Goal: Task Accomplishment & Management: Complete application form

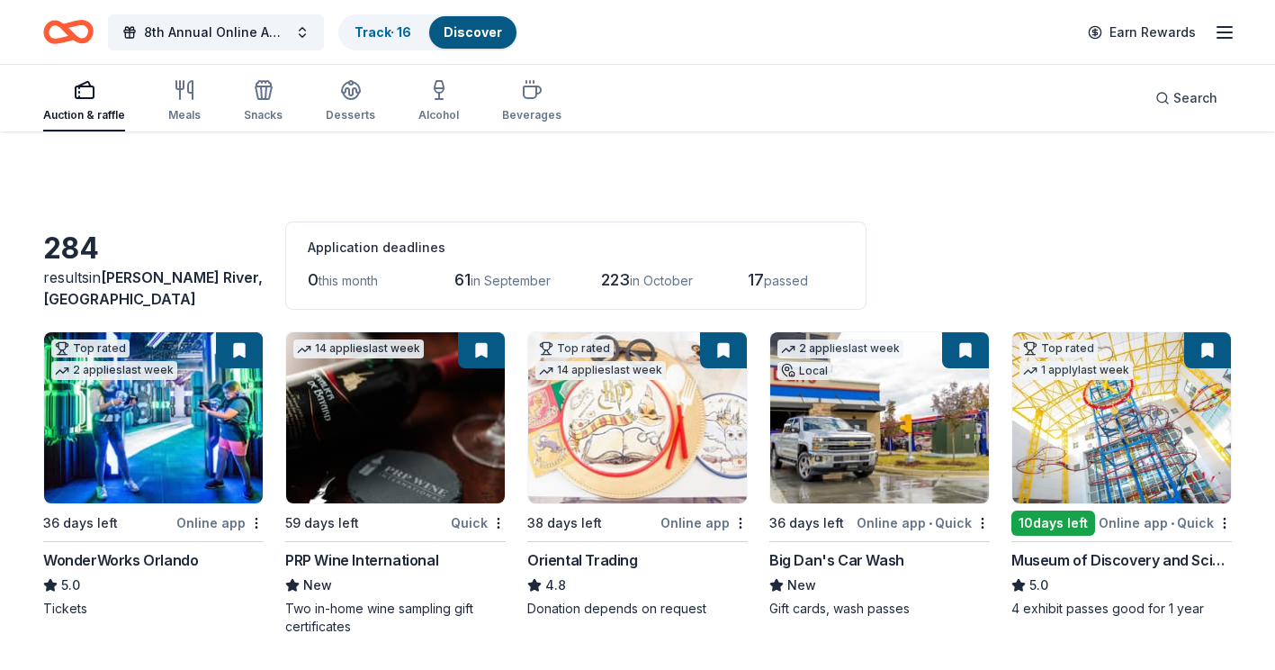
scroll to position [1170, 0]
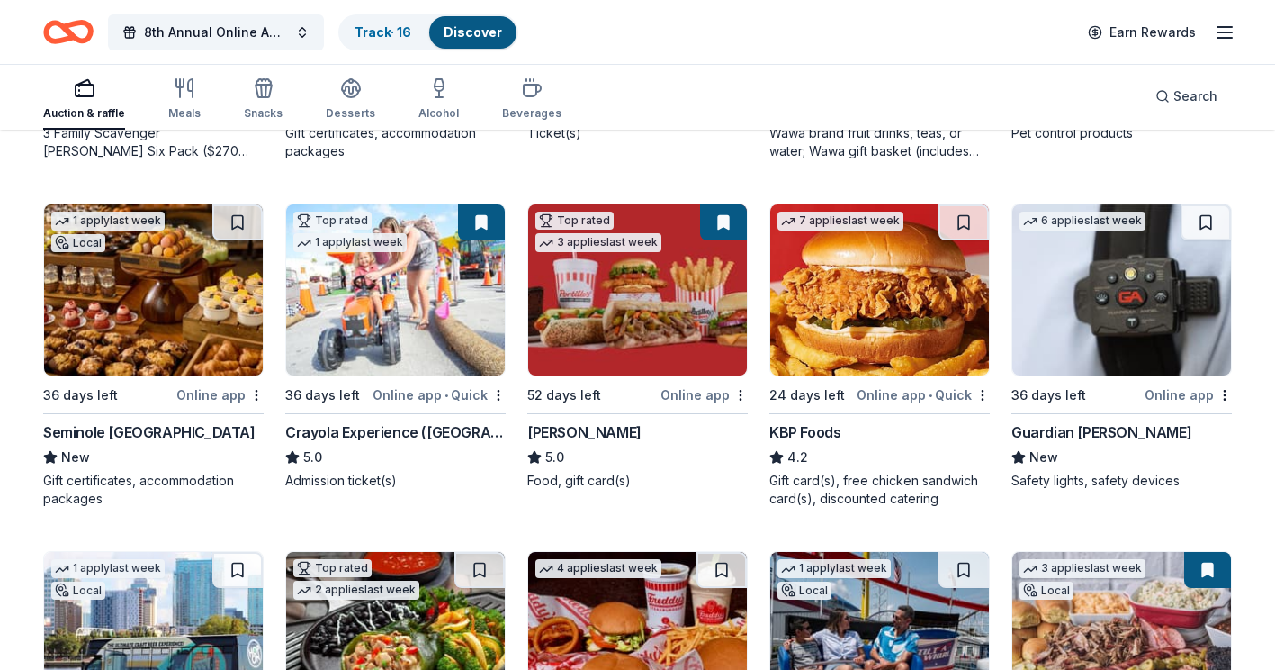
click at [876, 323] on img at bounding box center [879, 289] width 219 height 171
click at [1122, 305] on img at bounding box center [1121, 289] width 219 height 171
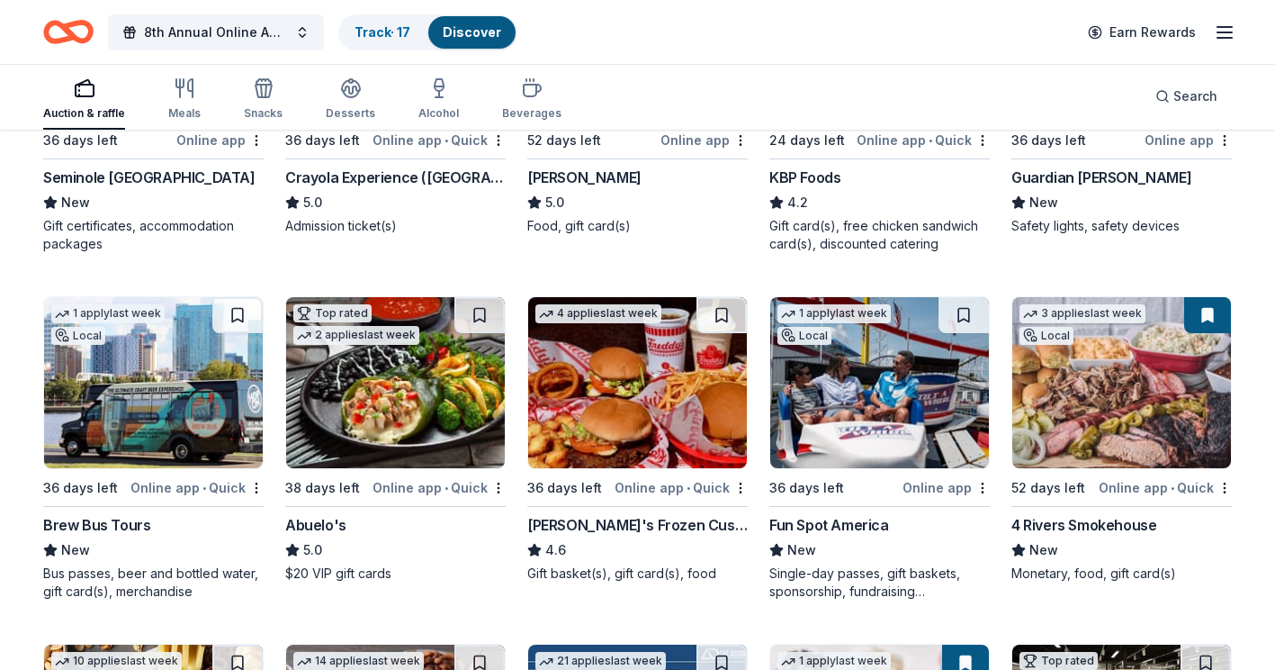
scroll to position [1530, 0]
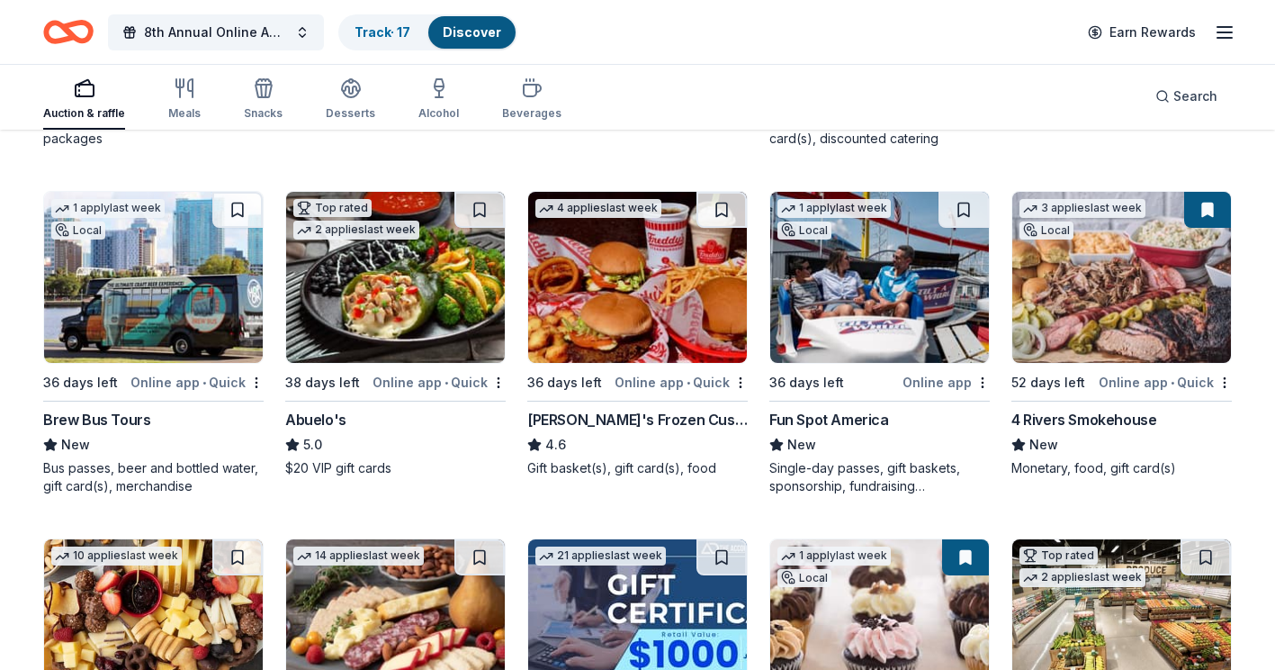
click at [168, 283] on img at bounding box center [153, 277] width 219 height 171
click at [393, 265] on img at bounding box center [395, 277] width 219 height 171
click at [642, 289] on img at bounding box center [637, 277] width 219 height 171
click at [852, 269] on img at bounding box center [879, 277] width 219 height 171
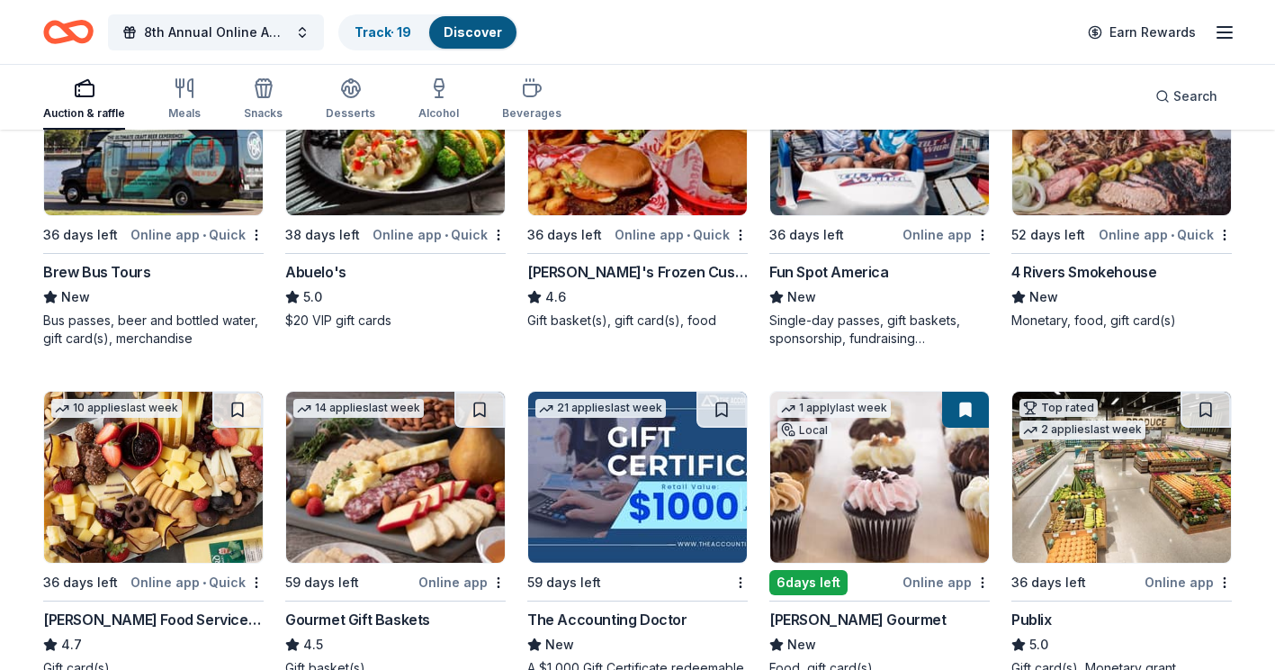
scroll to position [1710, 0]
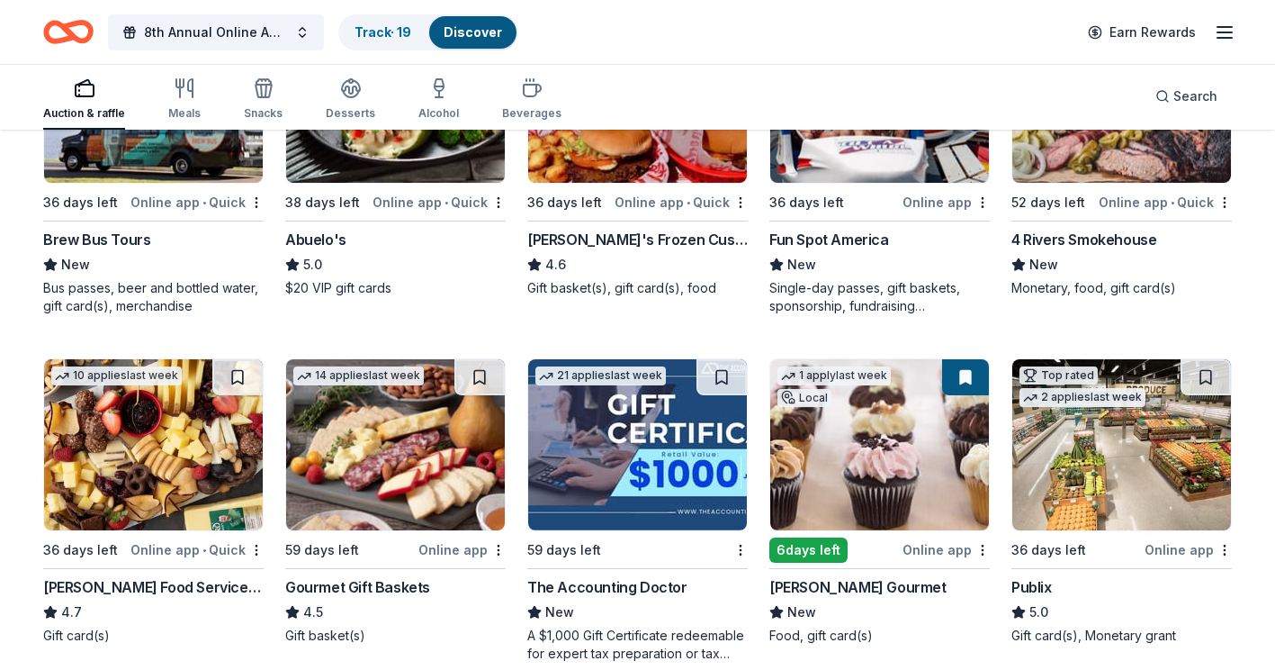
click at [114, 411] on img at bounding box center [153, 444] width 219 height 171
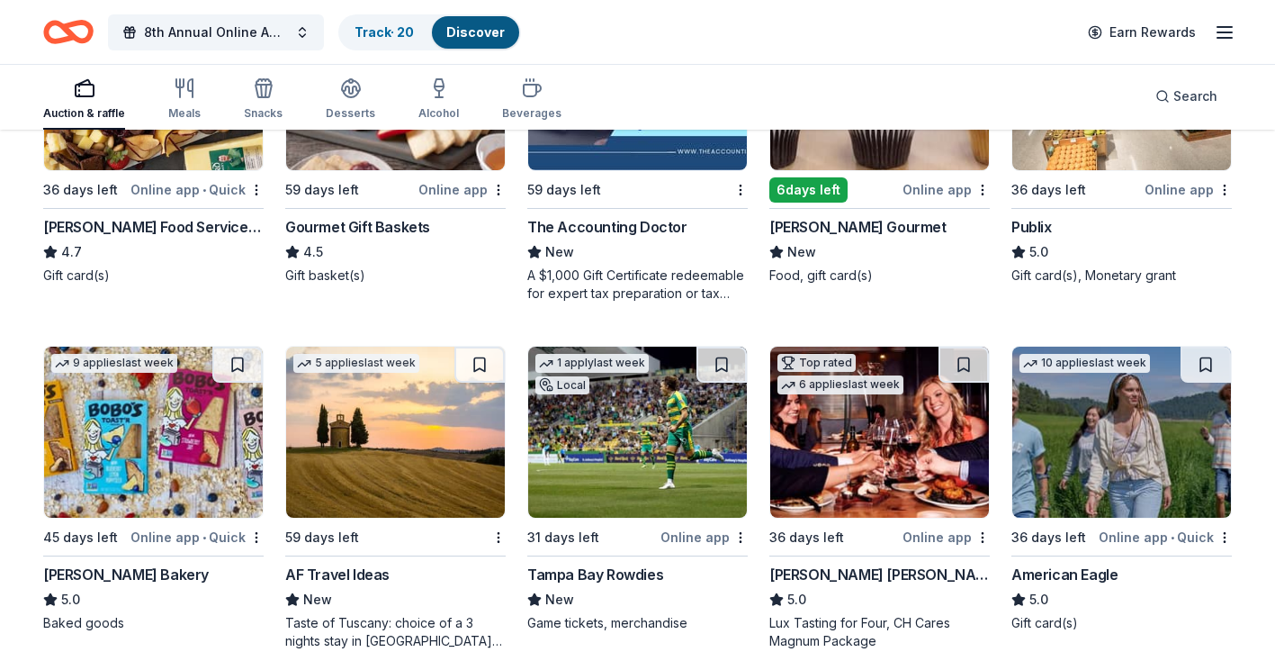
scroll to position [2160, 0]
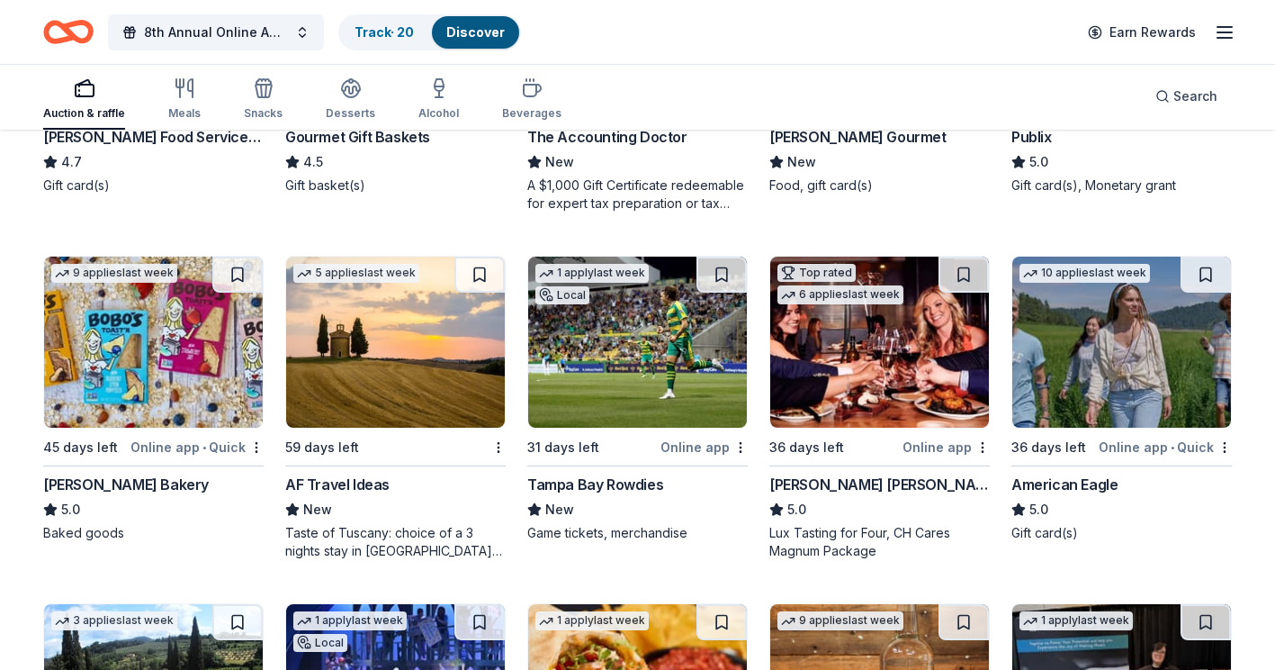
click at [634, 308] on img at bounding box center [637, 341] width 219 height 171
click at [569, 153] on span "New" at bounding box center [559, 162] width 29 height 22
click at [722, 275] on button at bounding box center [723, 274] width 47 height 36
click at [679, 307] on img at bounding box center [637, 341] width 219 height 171
click at [881, 353] on img at bounding box center [879, 341] width 219 height 171
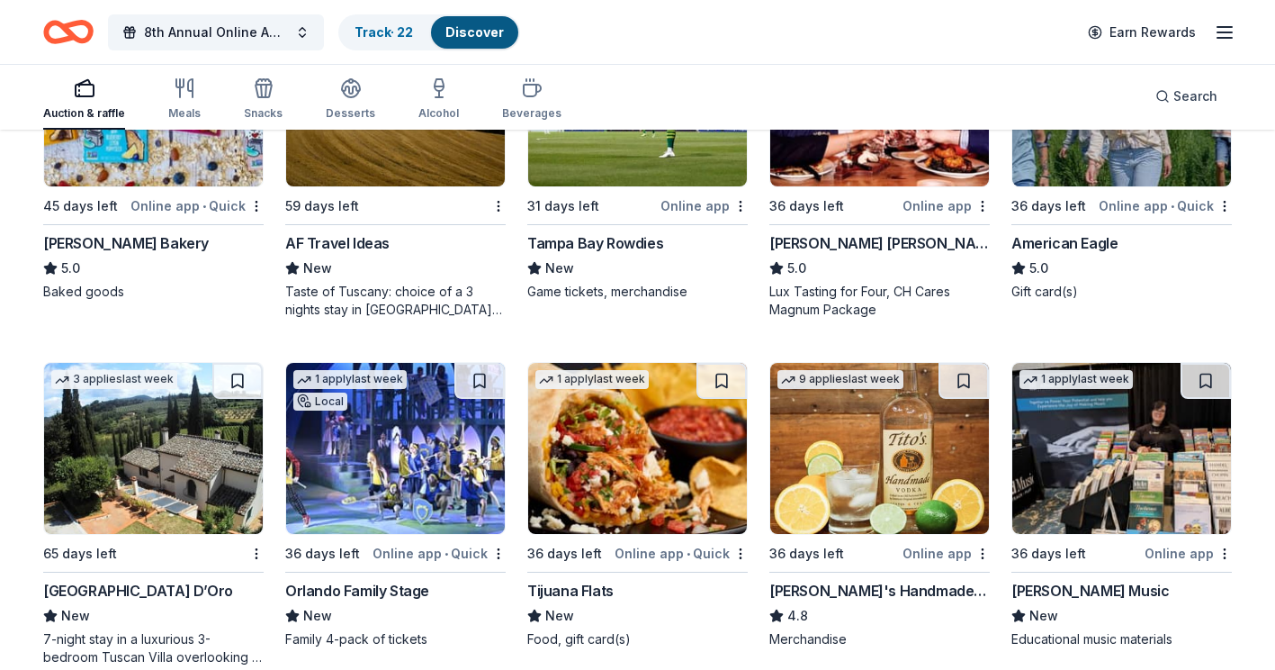
scroll to position [2430, 0]
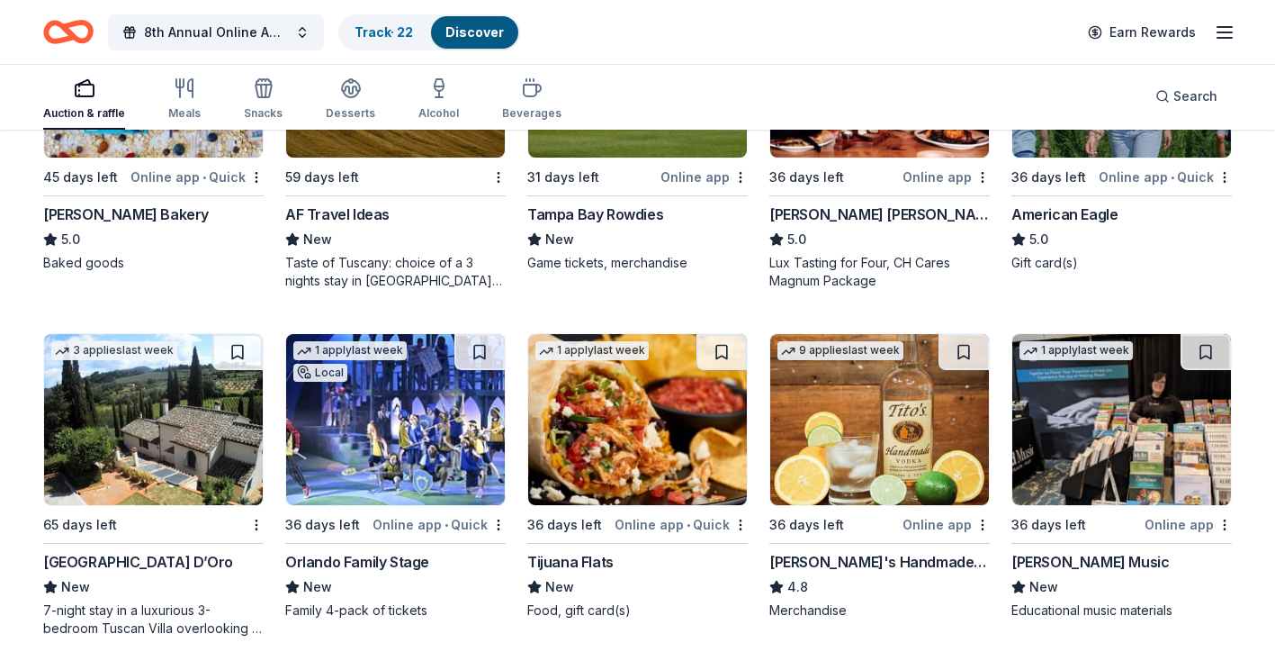
click at [634, 389] on img at bounding box center [637, 419] width 219 height 171
click at [851, 403] on img at bounding box center [879, 419] width 219 height 171
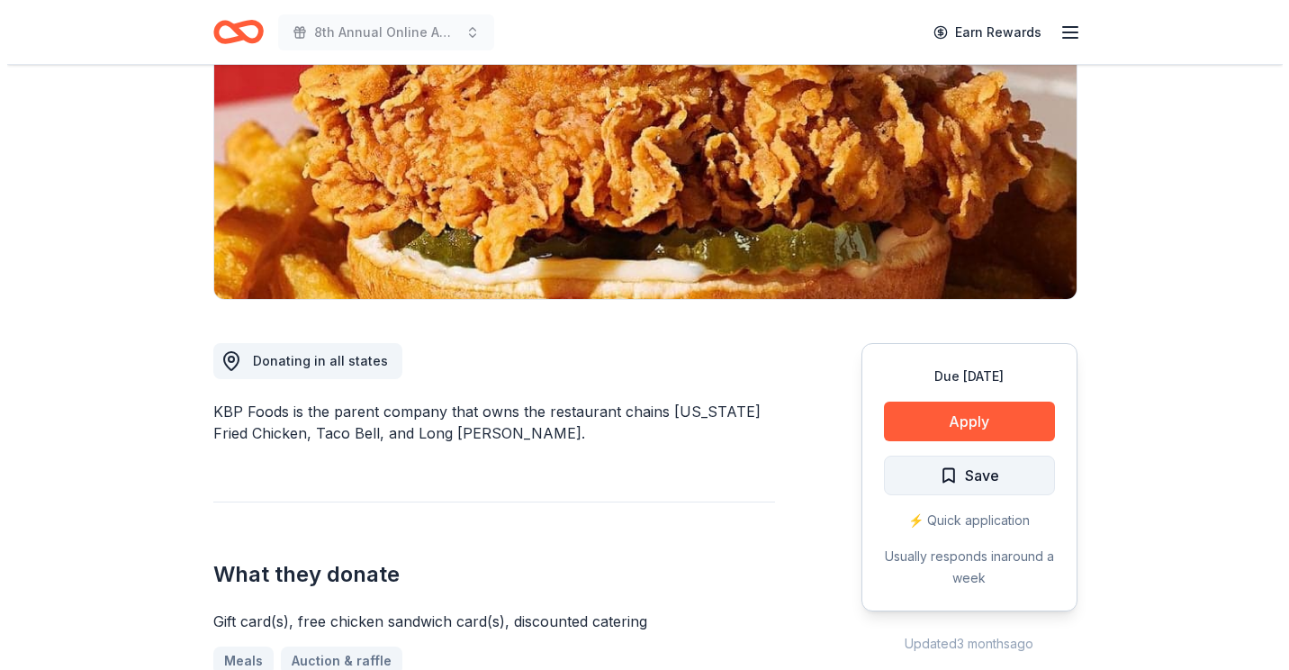
scroll to position [270, 0]
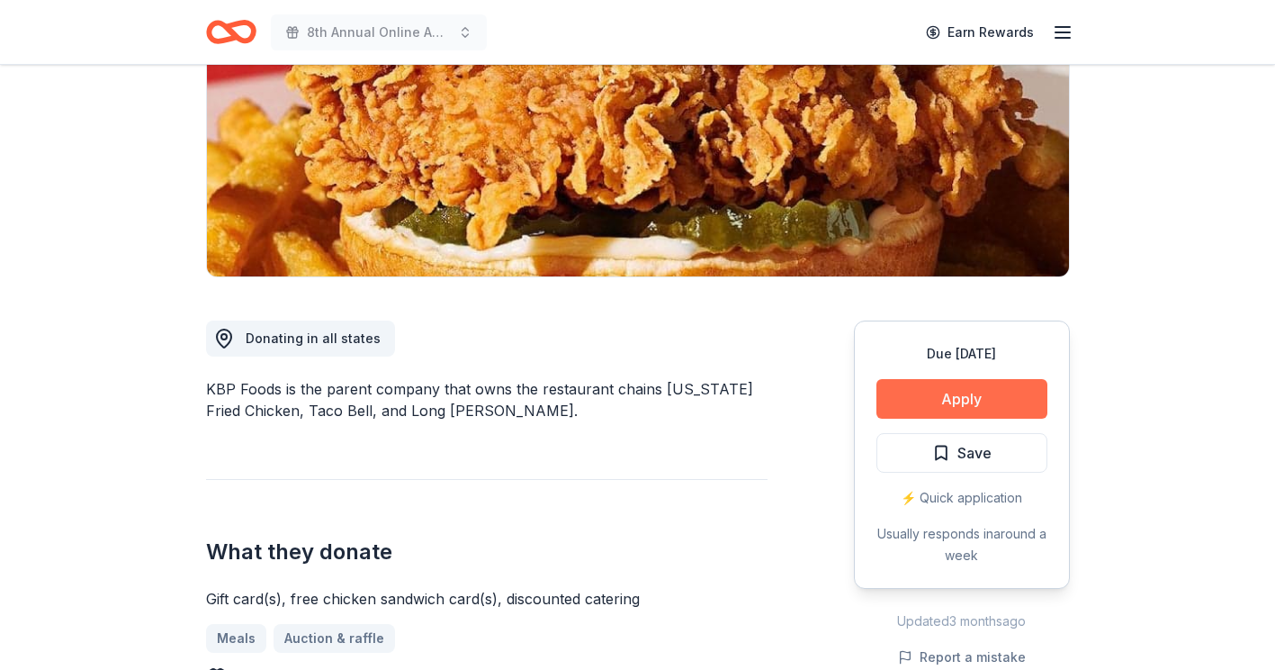
click at [960, 391] on button "Apply" at bounding box center [962, 399] width 171 height 40
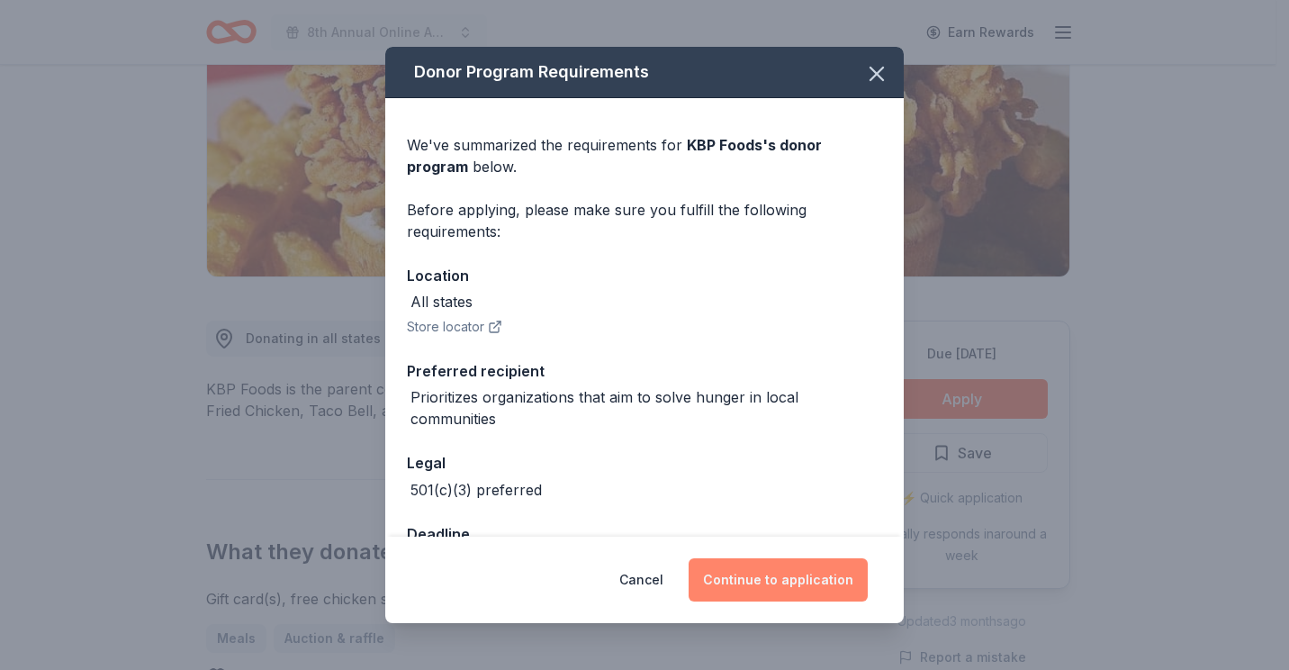
click at [750, 573] on button "Continue to application" at bounding box center [777, 579] width 179 height 43
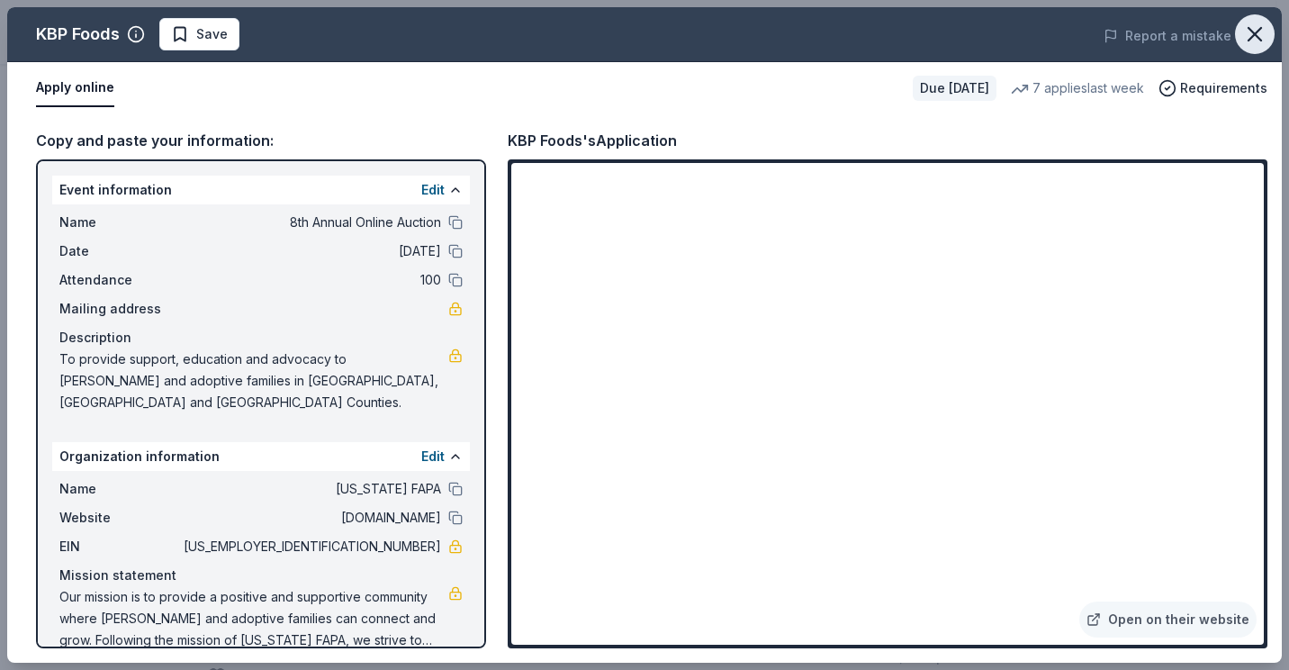
click at [1254, 40] on icon "button" at bounding box center [1254, 34] width 25 height 25
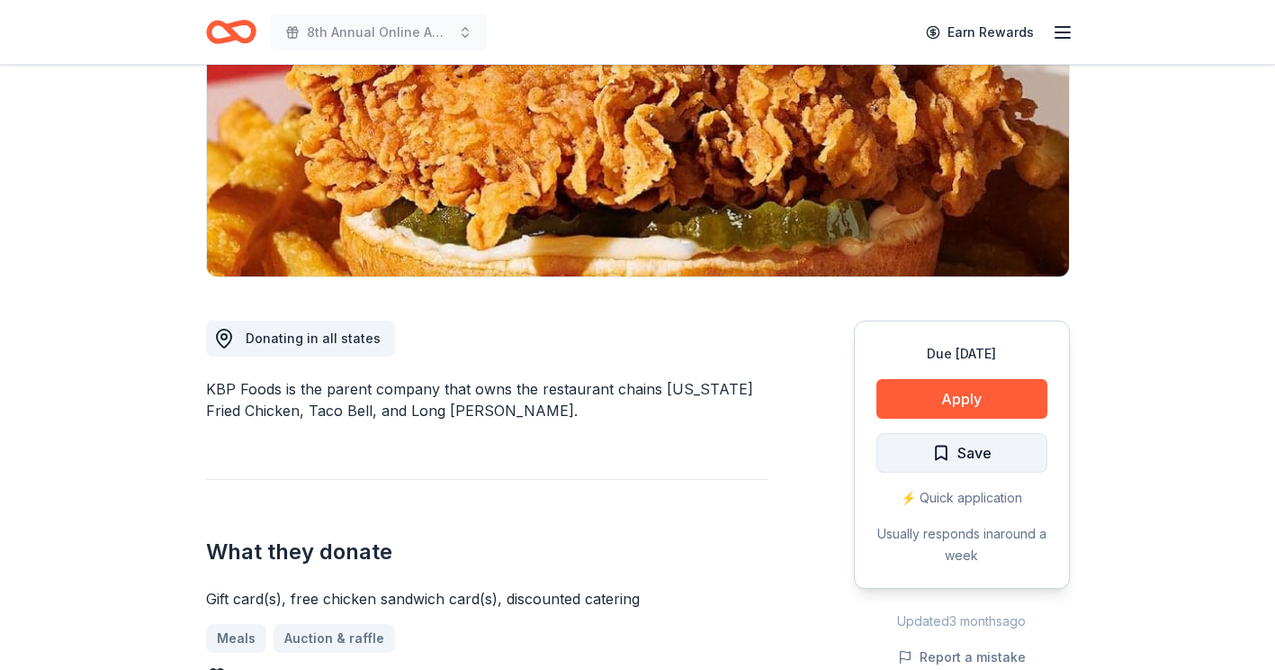
click at [953, 459] on span "Save" at bounding box center [961, 452] width 59 height 23
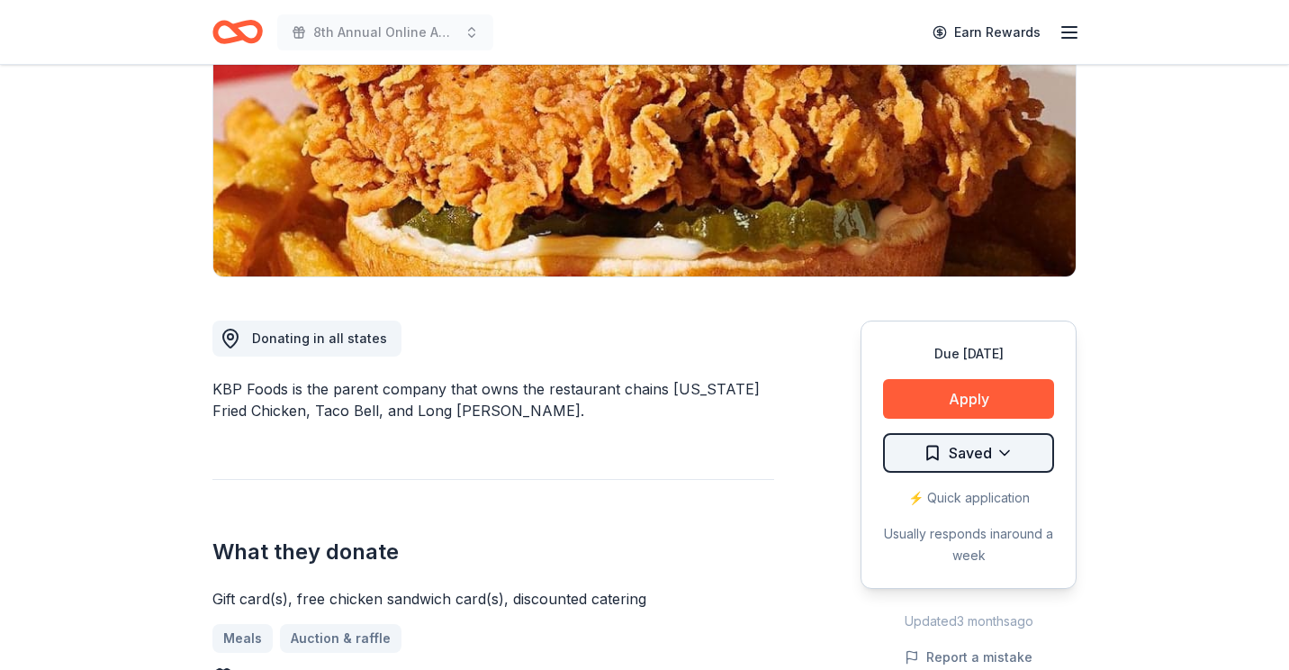
click at [1003, 400] on html "8th Annual Online Auction Earn Rewards Due in 24 days Share KBP Foods 4.2 • 5 r…" at bounding box center [644, 65] width 1289 height 670
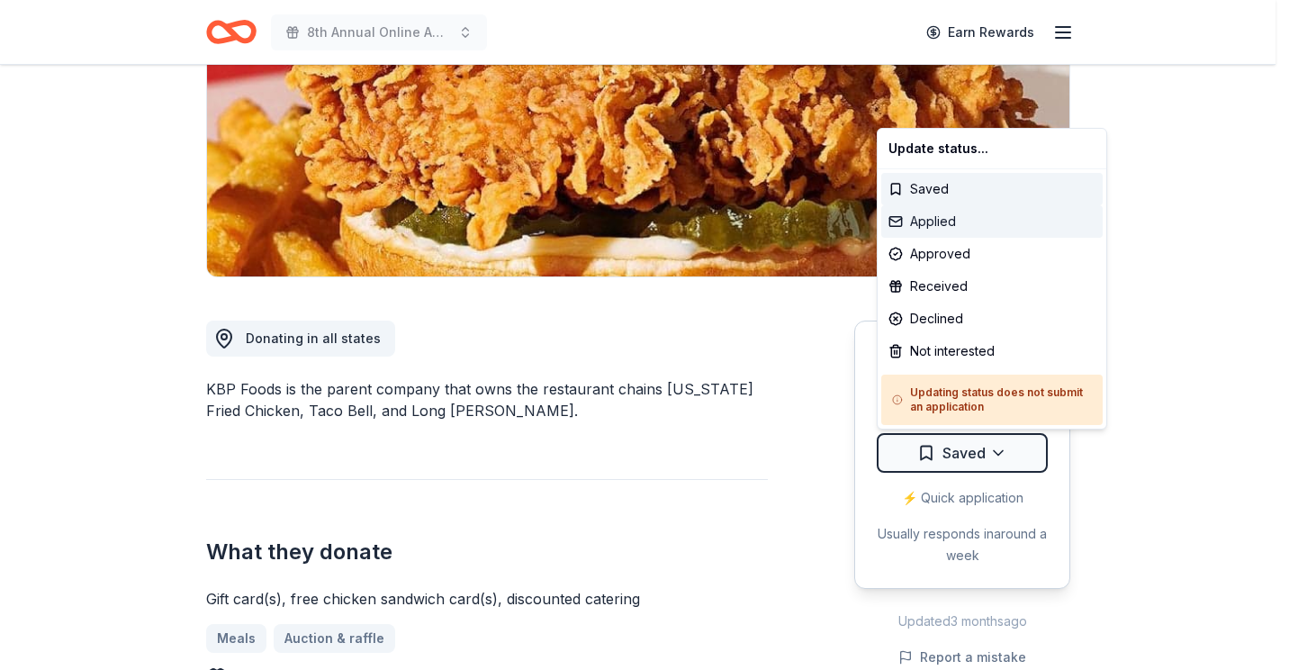
click at [967, 221] on div "Applied" at bounding box center [991, 221] width 221 height 32
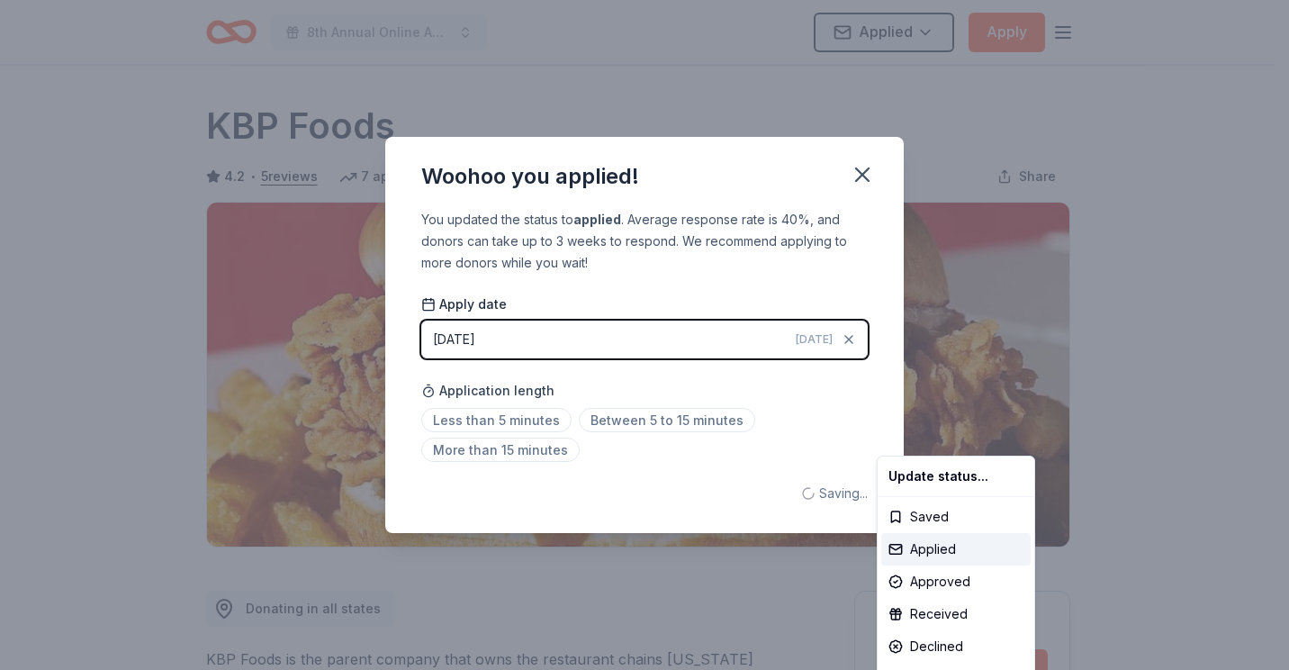
scroll to position [0, 0]
click at [498, 414] on html "8th Annual Online Auction Applied Apply Due in 24 days Share KBP Foods 4.2 • 5 …" at bounding box center [644, 335] width 1289 height 670
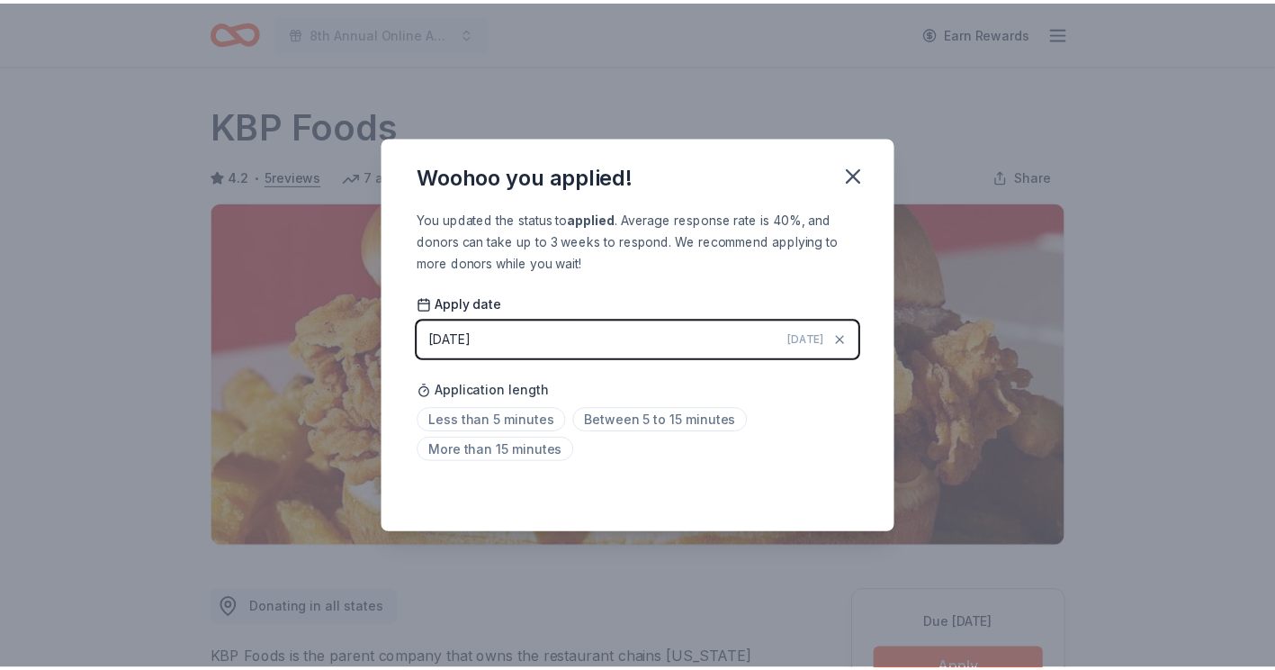
scroll to position [388, 0]
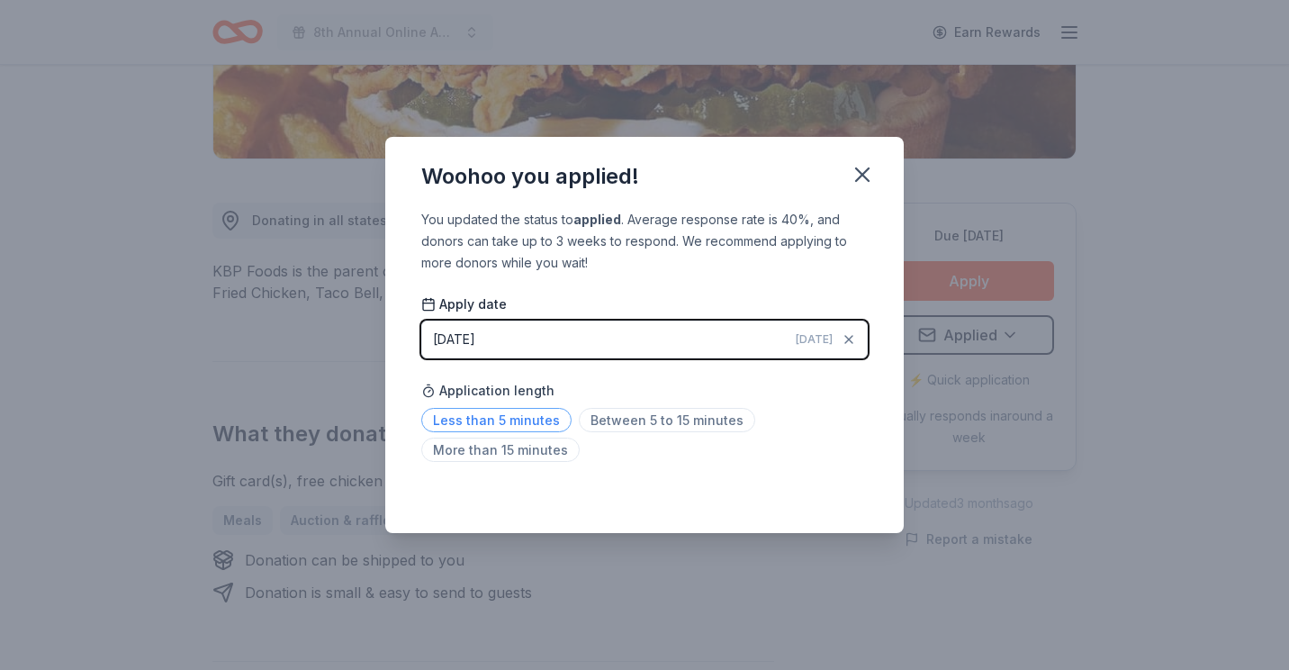
click at [468, 423] on span "Less than 5 minutes" at bounding box center [496, 420] width 150 height 24
click at [860, 173] on icon "button" at bounding box center [862, 174] width 13 height 13
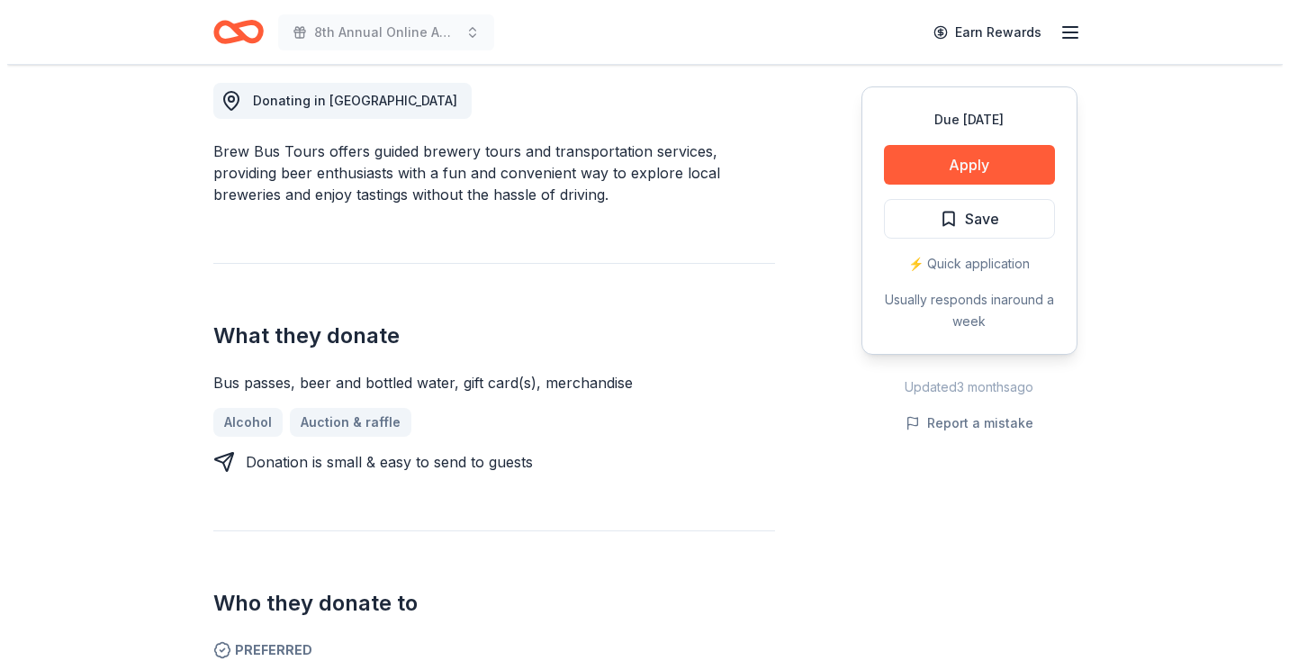
scroll to position [540, 0]
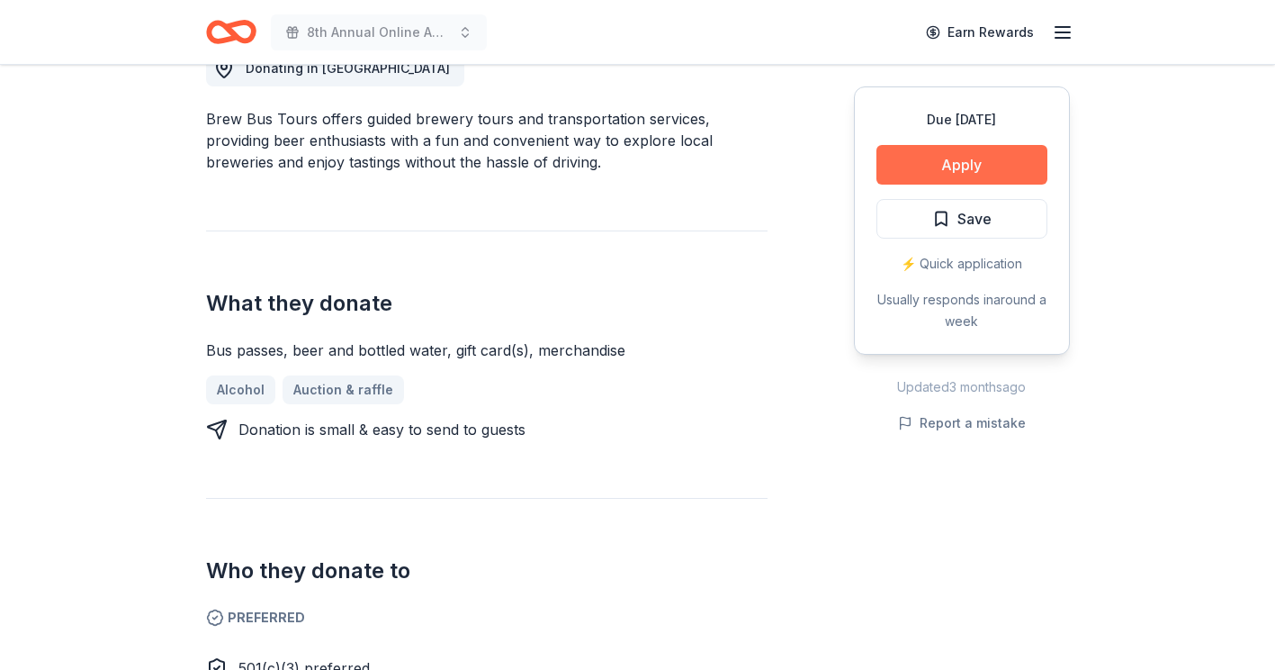
click at [942, 165] on button "Apply" at bounding box center [962, 165] width 171 height 40
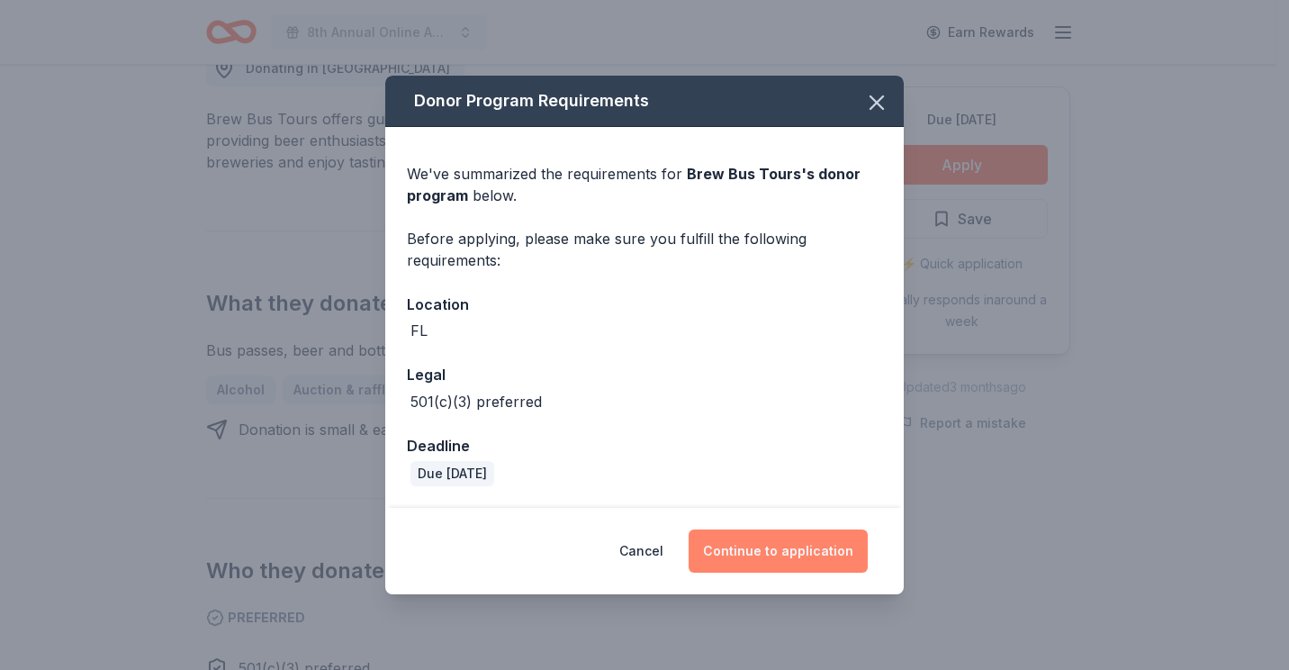
click at [757, 555] on button "Continue to application" at bounding box center [777, 550] width 179 height 43
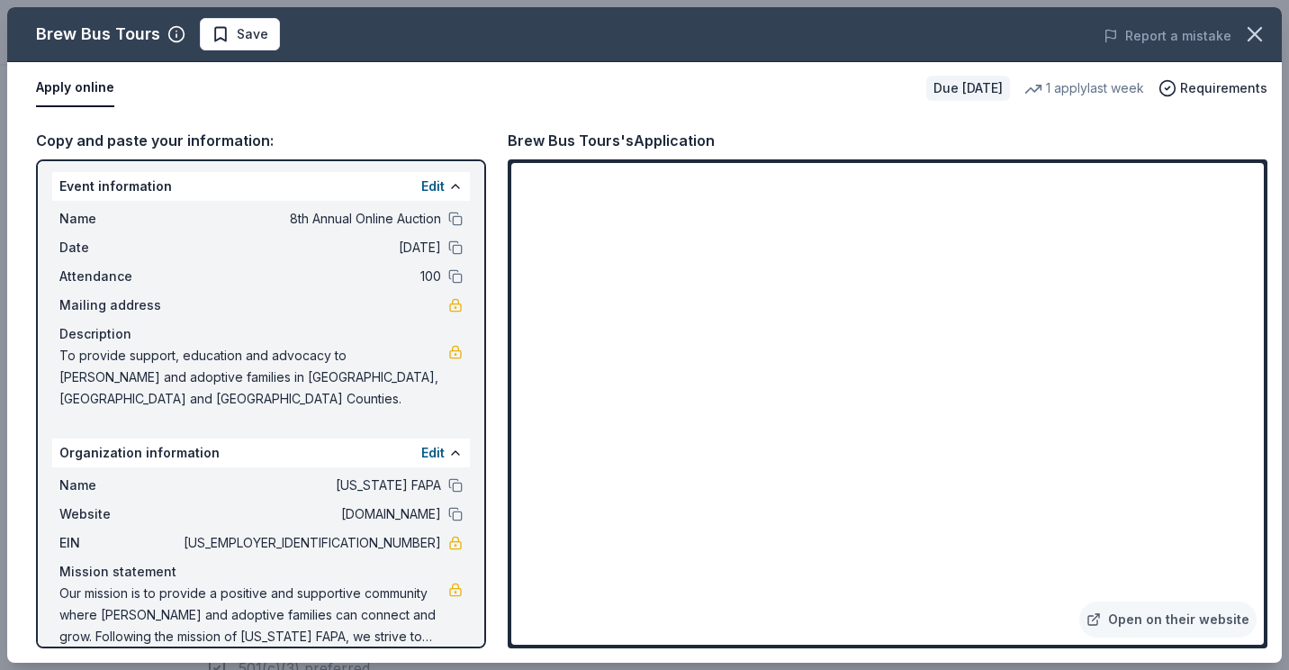
scroll to position [4, 0]
click at [247, 41] on span "Save" at bounding box center [252, 34] width 31 height 22
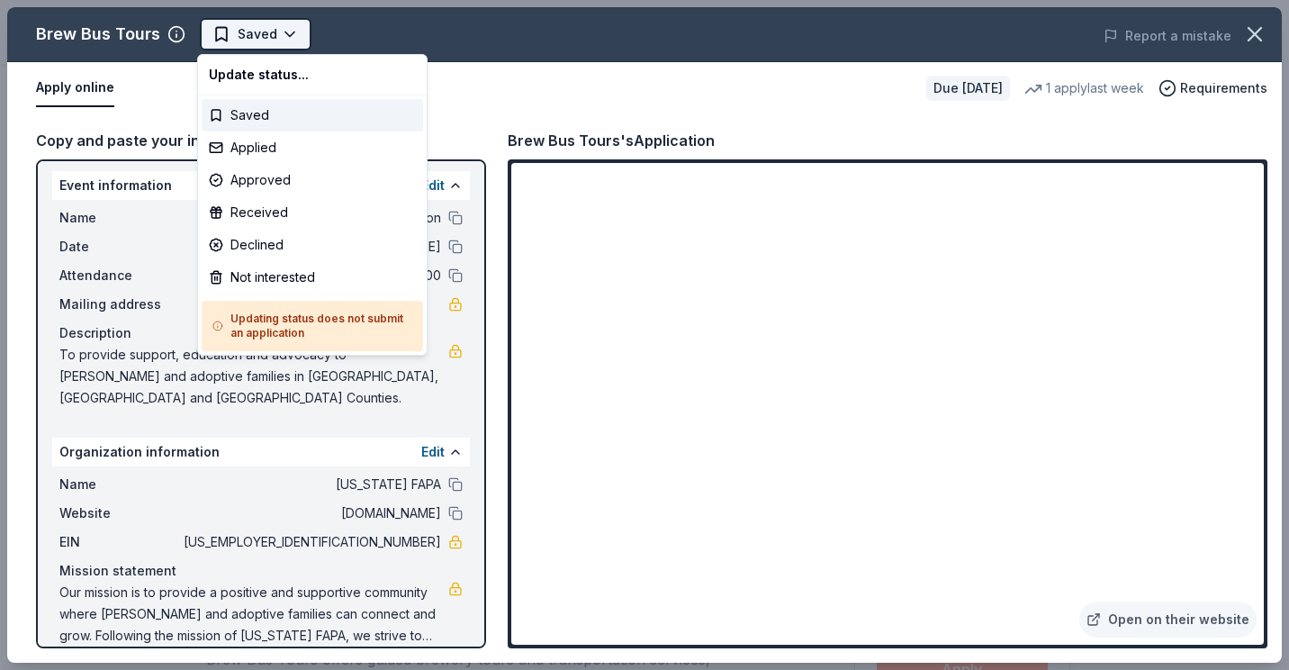
scroll to position [0, 0]
click at [274, 151] on div "Applied" at bounding box center [312, 147] width 221 height 32
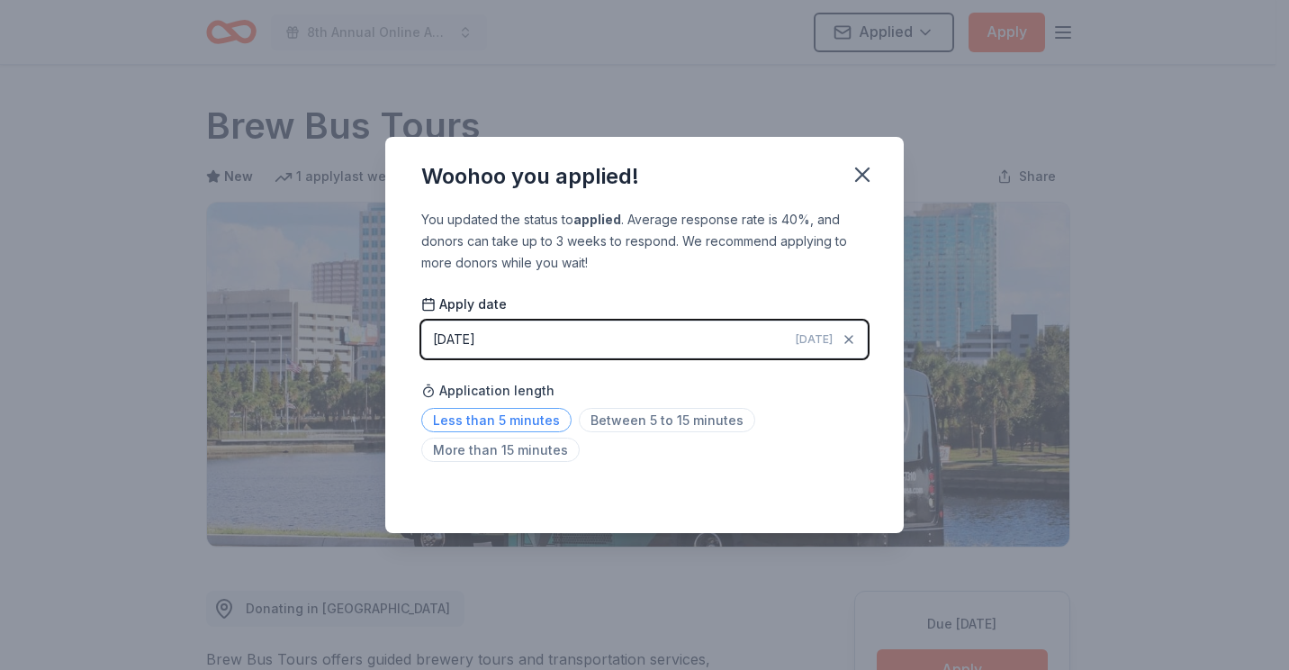
click at [491, 421] on span "Less than 5 minutes" at bounding box center [496, 420] width 150 height 24
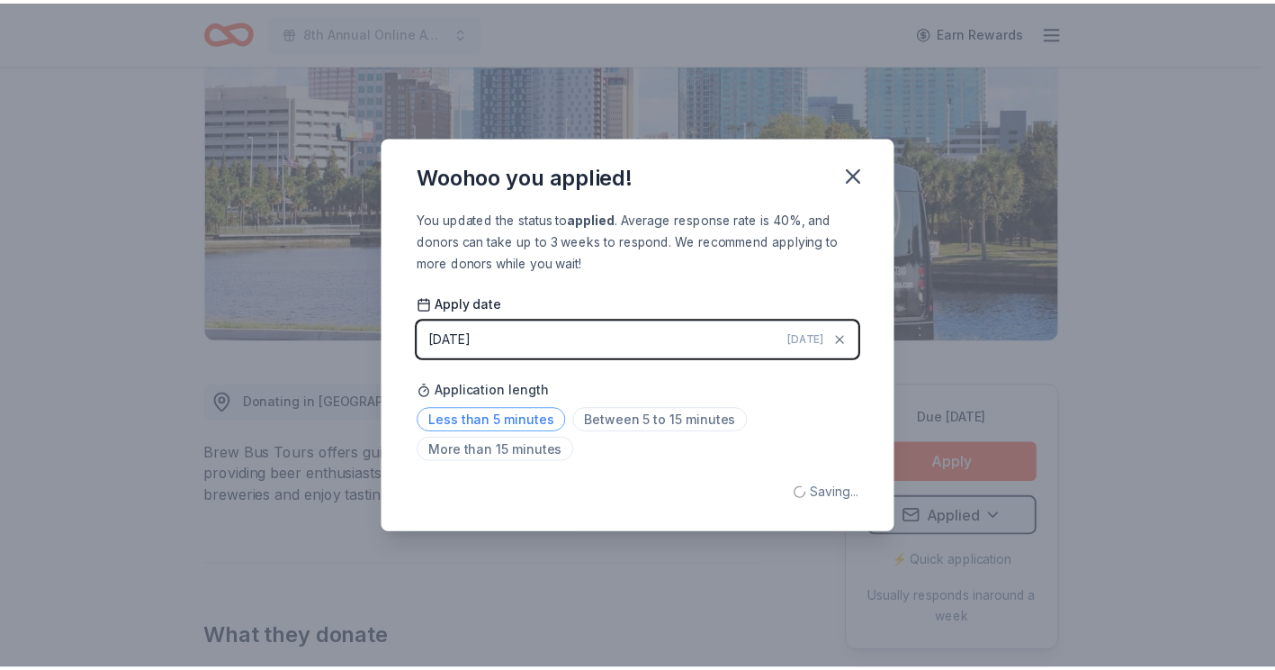
scroll to position [209, 0]
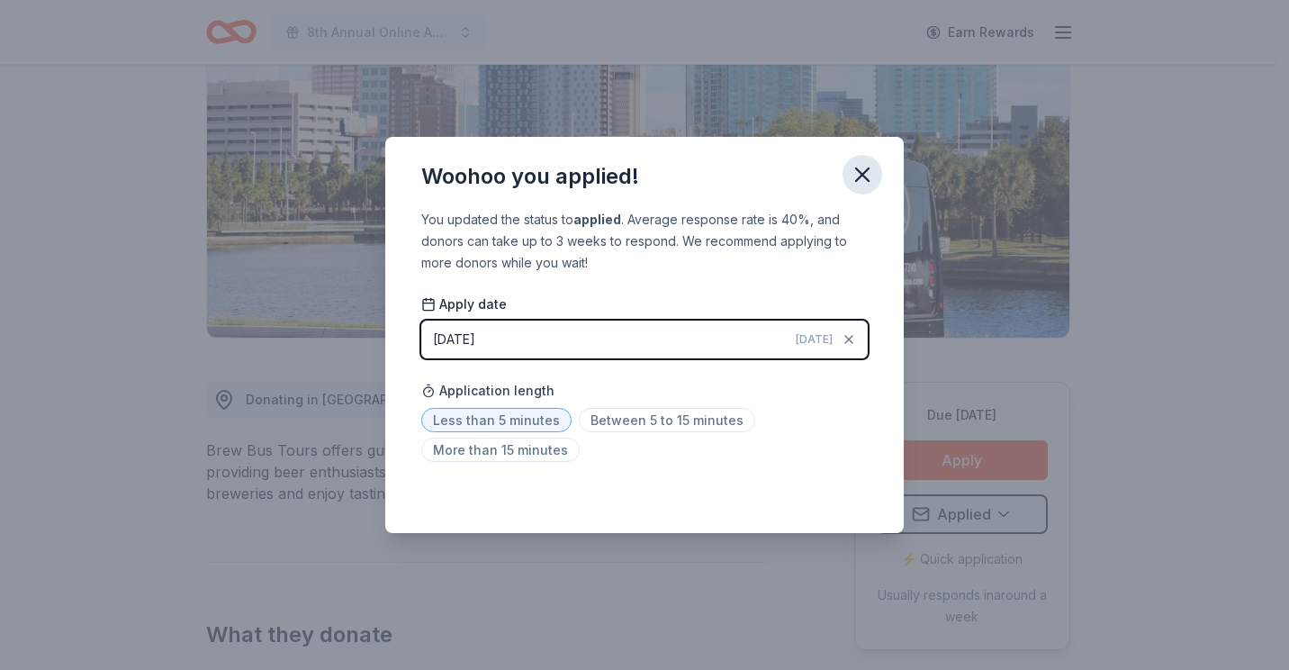
click at [859, 183] on icon "button" at bounding box center [862, 174] width 25 height 25
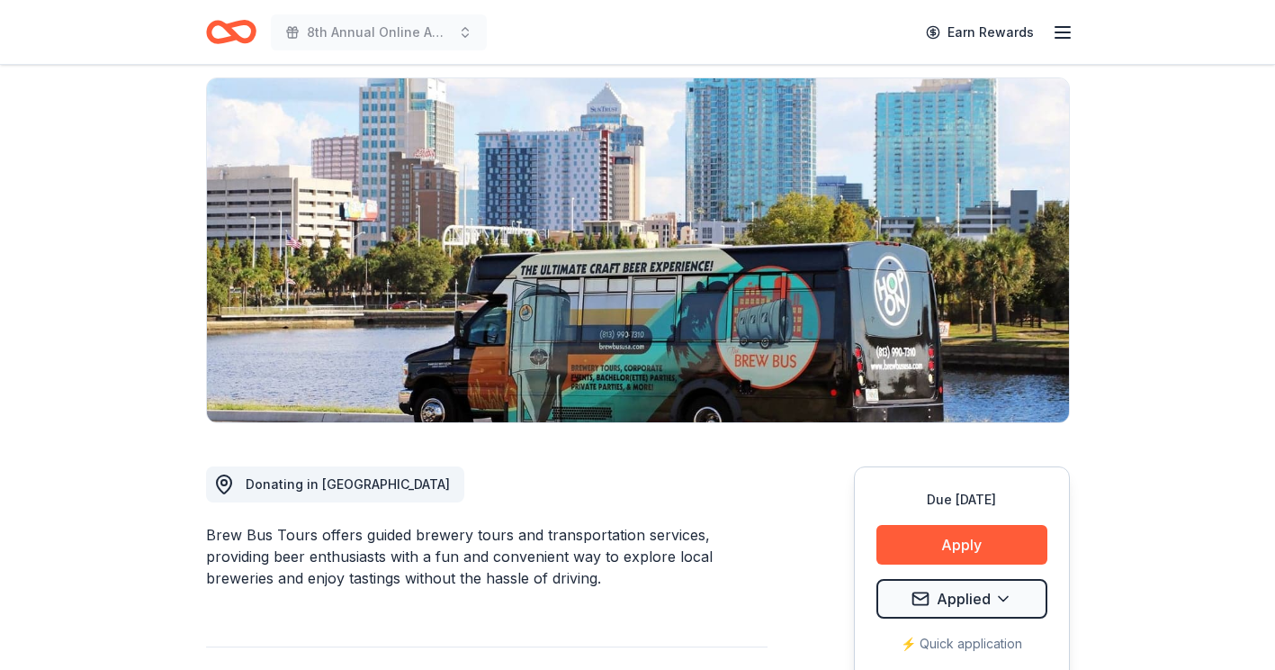
scroll to position [0, 0]
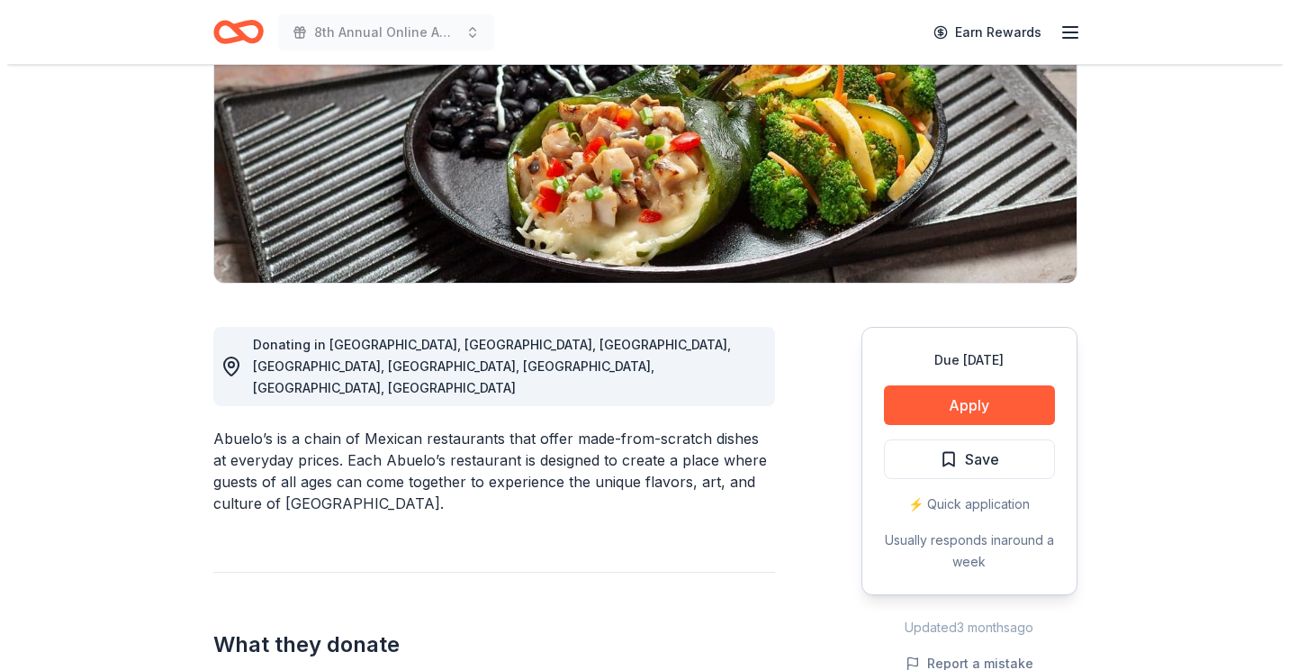
scroll to position [270, 0]
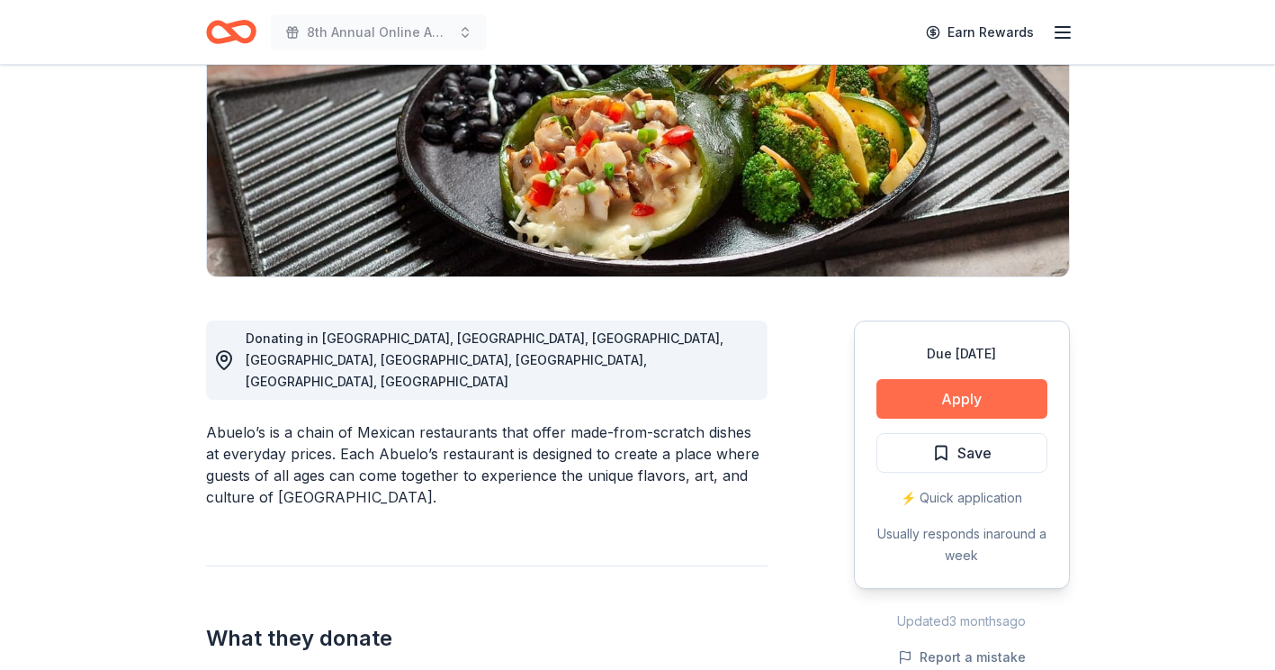
click at [940, 400] on button "Apply" at bounding box center [962, 399] width 171 height 40
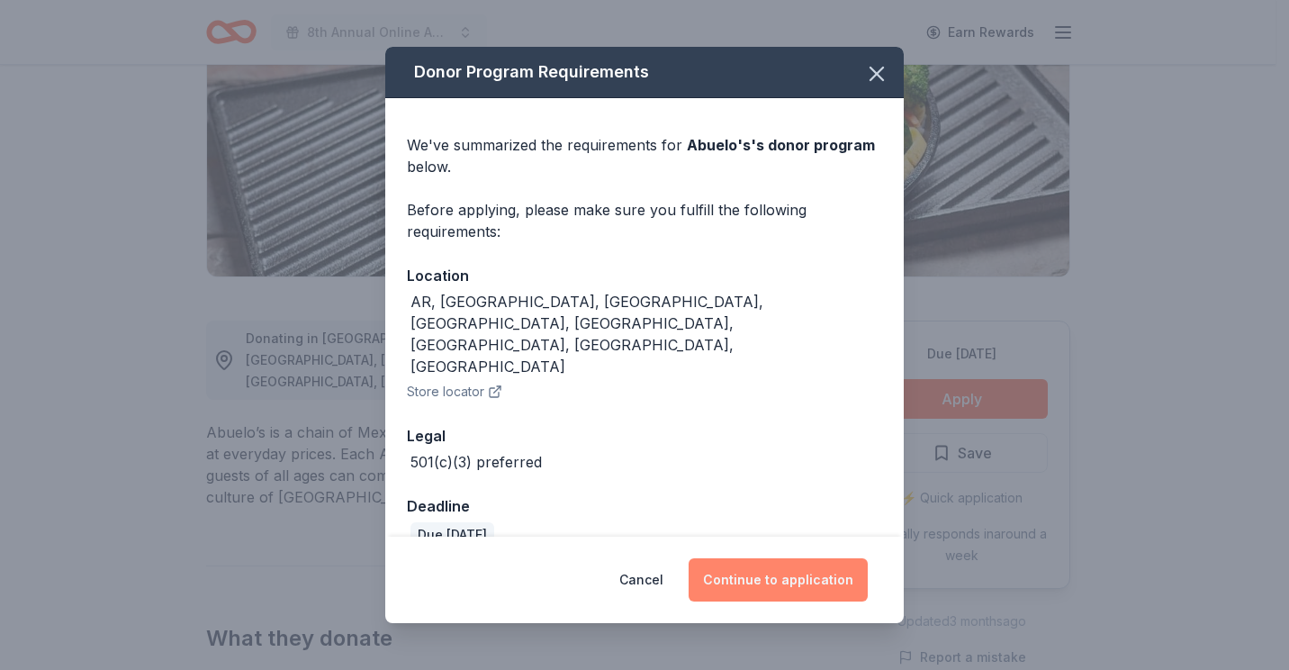
click at [759, 564] on button "Continue to application" at bounding box center [777, 579] width 179 height 43
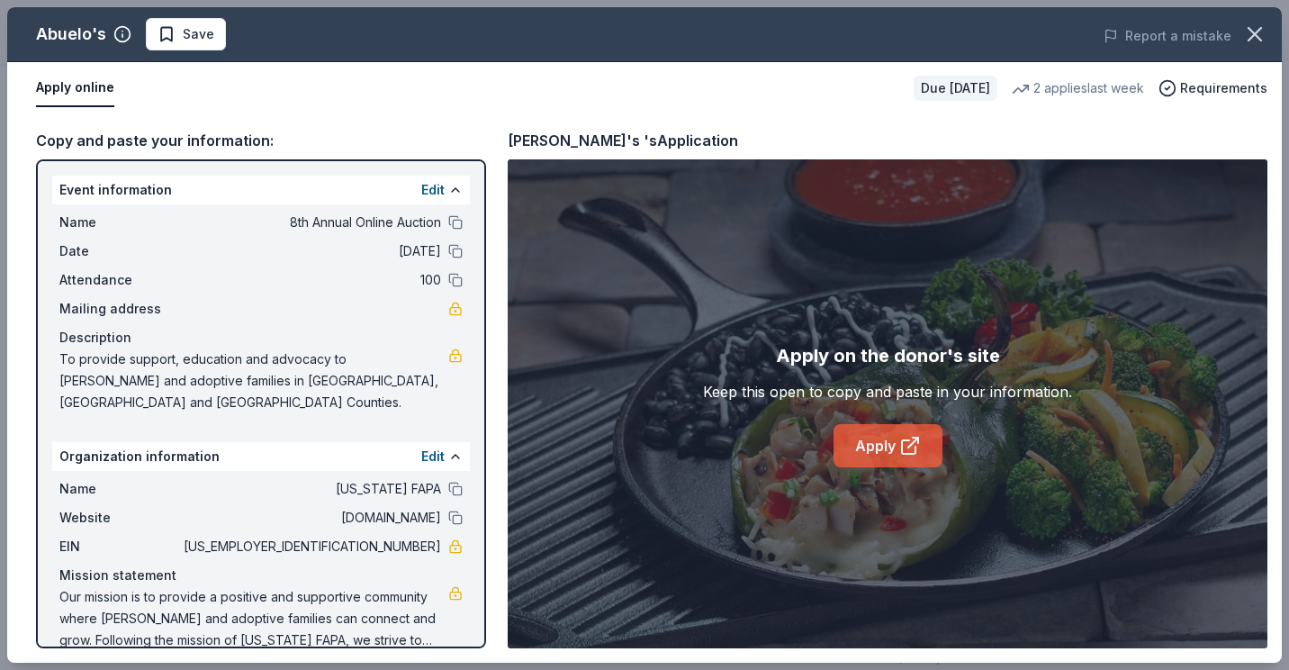
click at [861, 441] on link "Apply" at bounding box center [887, 445] width 109 height 43
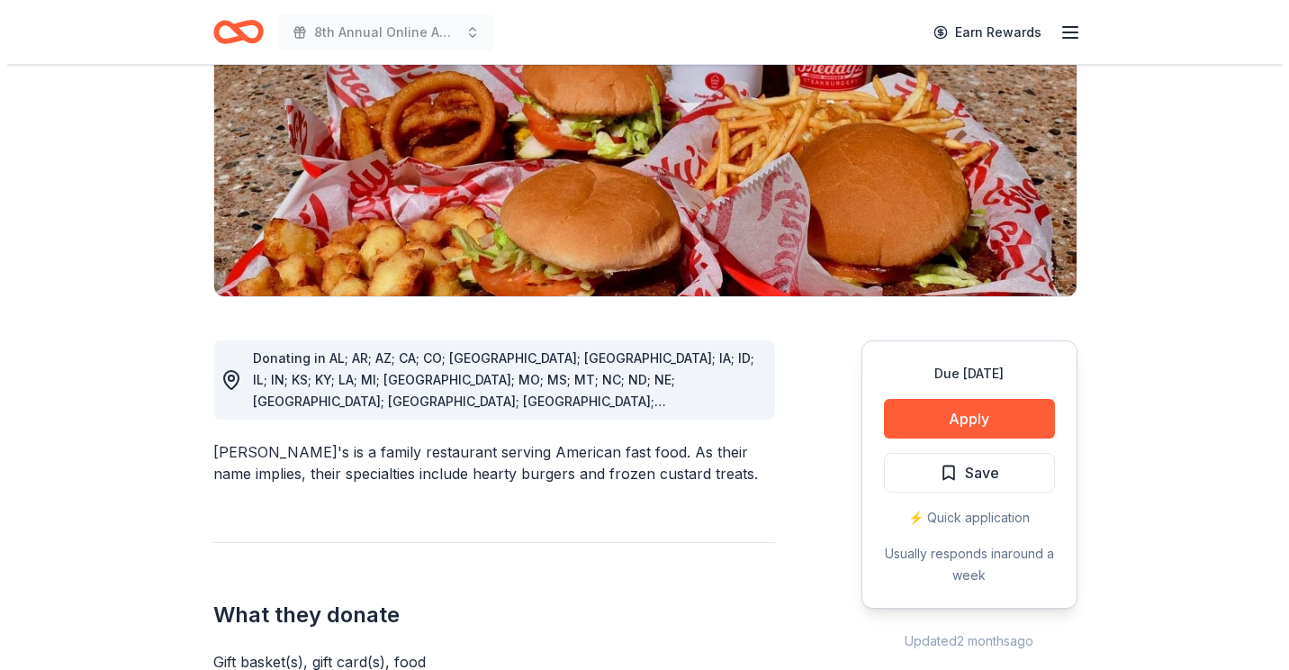
scroll to position [360, 0]
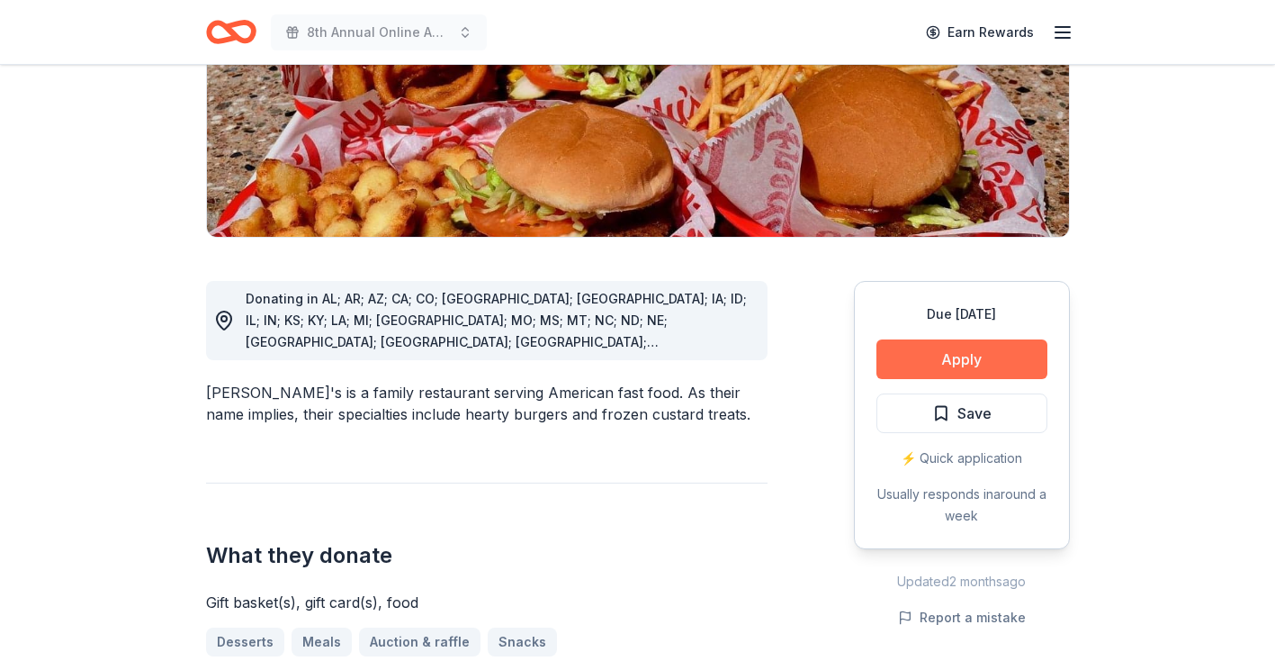
click at [911, 339] on button "Apply" at bounding box center [962, 359] width 171 height 40
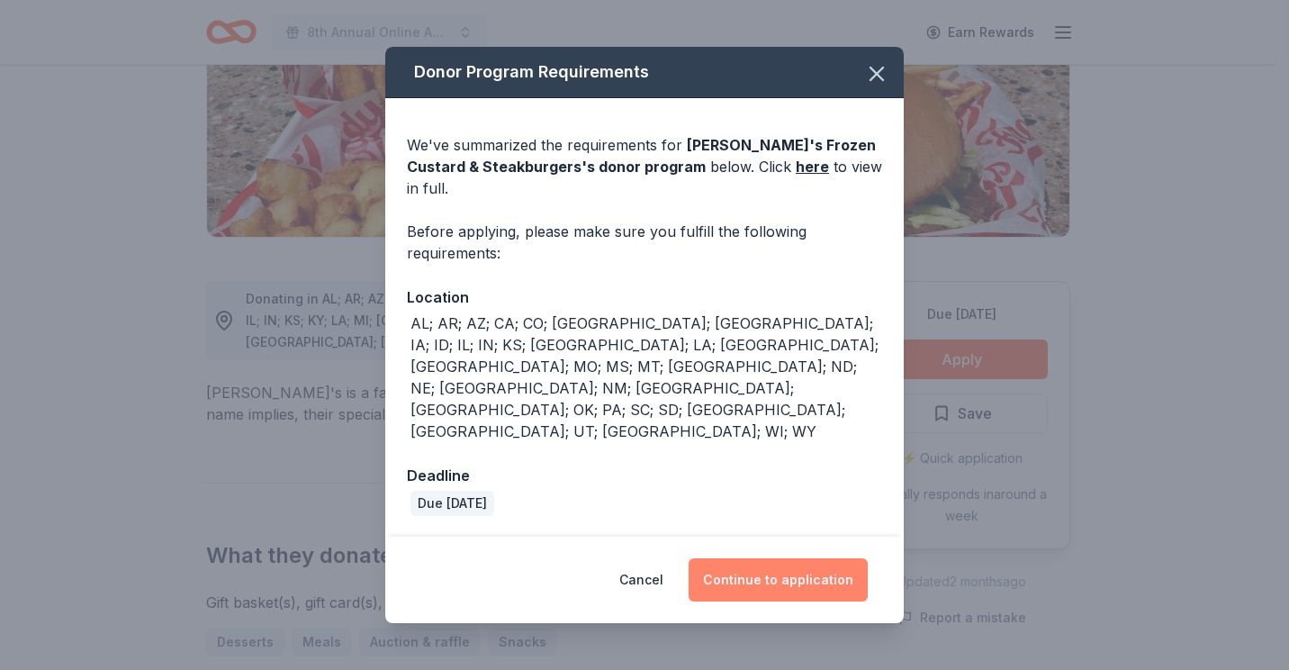
click at [801, 558] on button "Continue to application" at bounding box center [777, 579] width 179 height 43
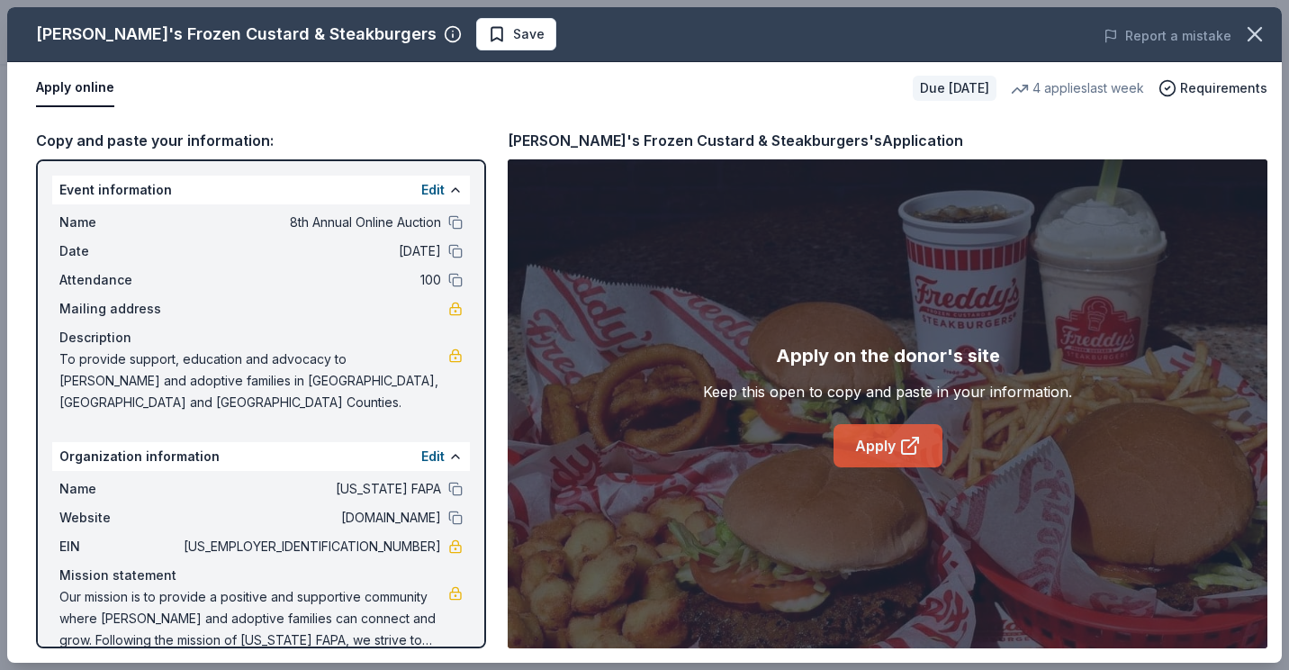
click at [855, 441] on link "Apply" at bounding box center [887, 445] width 109 height 43
click at [513, 35] on span "Save" at bounding box center [528, 34] width 31 height 22
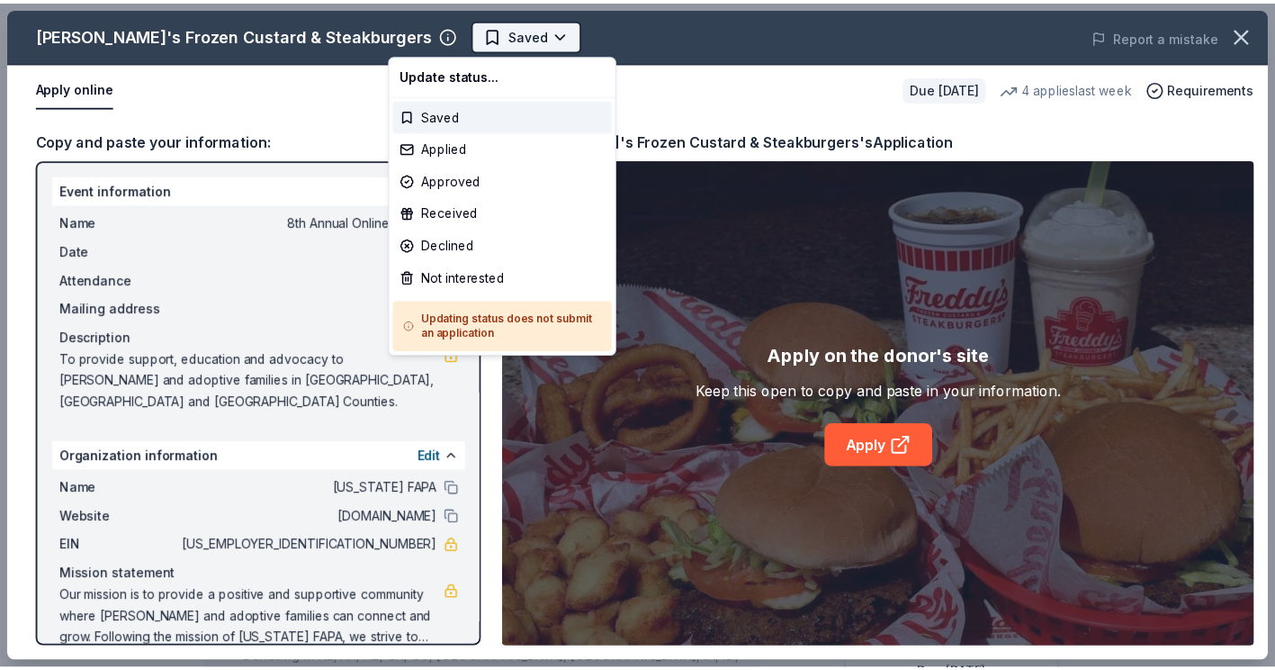
scroll to position [0, 0]
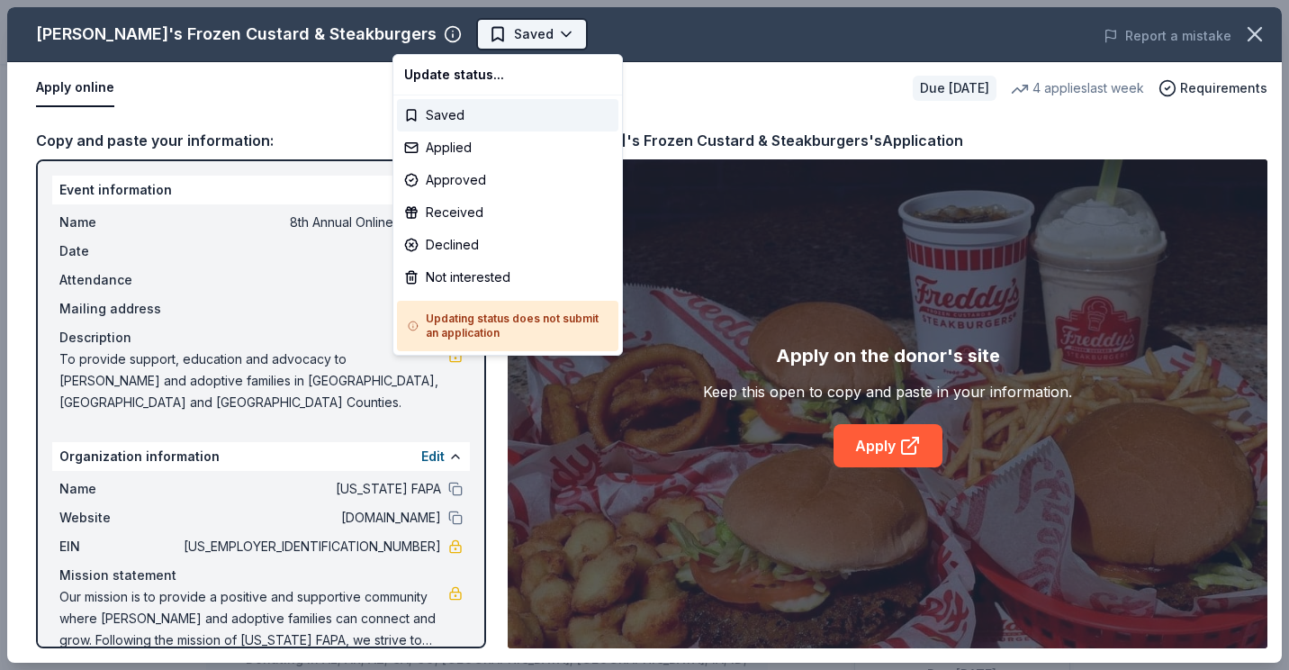
click at [484, 30] on body "8th Annual Online Auction Saved Apply Due in 36 days Share Freddy's Frozen Cust…" at bounding box center [637, 335] width 1275 height 670
click at [454, 154] on div "Applied" at bounding box center [507, 147] width 221 height 32
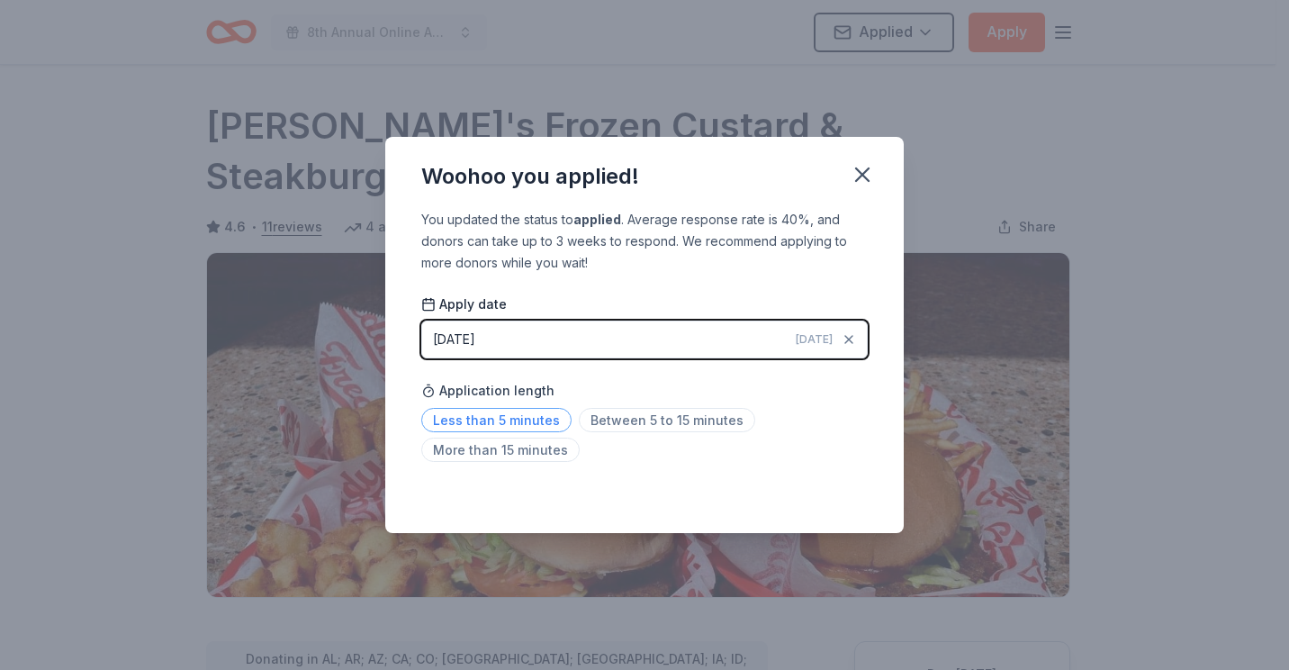
click at [499, 418] on span "Less than 5 minutes" at bounding box center [496, 420] width 150 height 24
click at [861, 168] on icon "button" at bounding box center [862, 174] width 25 height 25
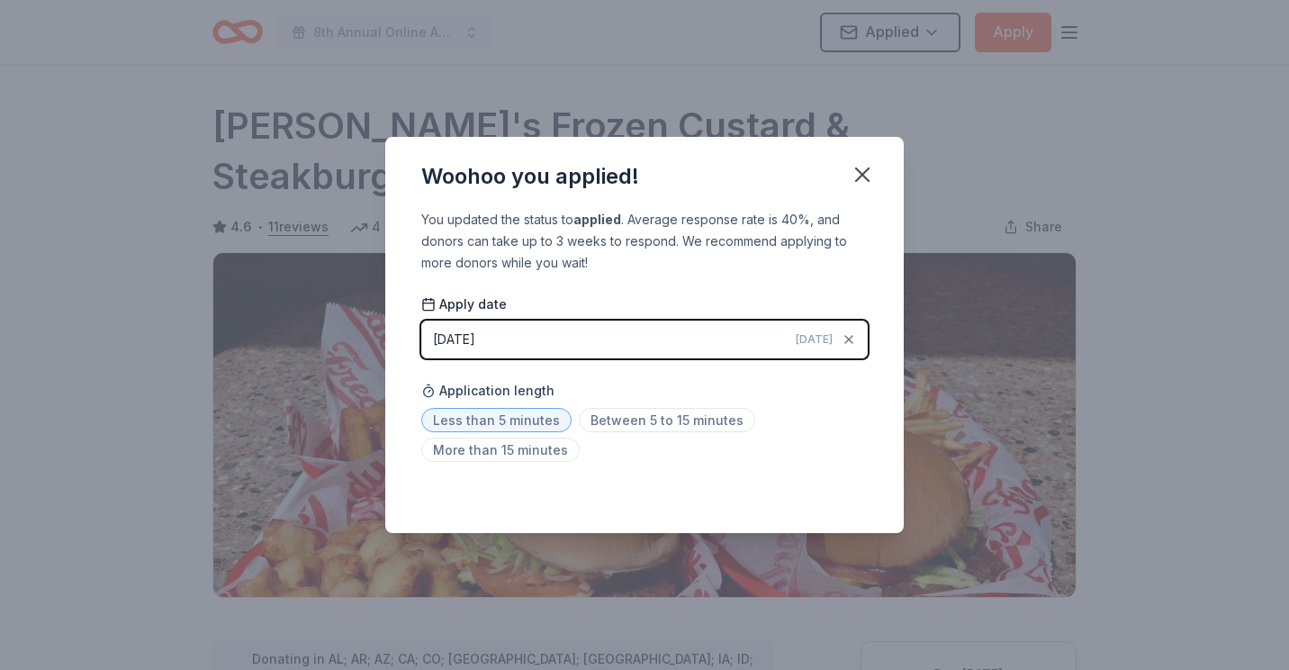
click at [861, 168] on icon "button" at bounding box center [862, 174] width 13 height 13
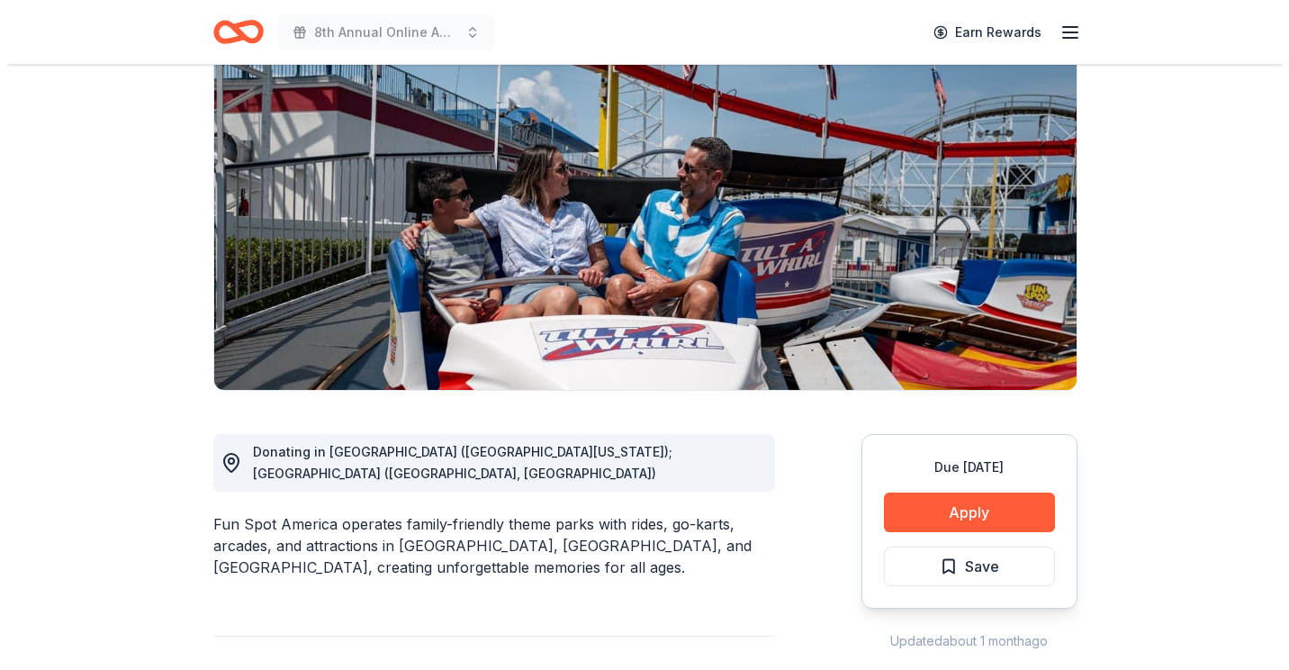
scroll to position [180, 0]
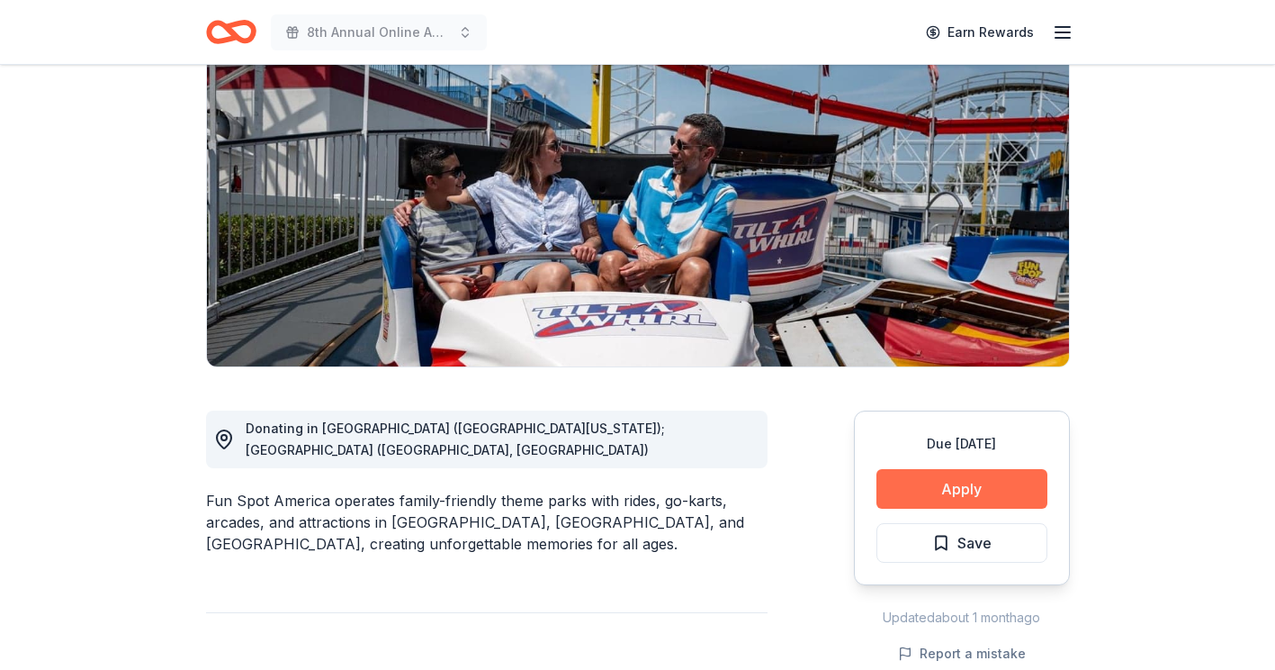
click at [962, 488] on button "Apply" at bounding box center [962, 489] width 171 height 40
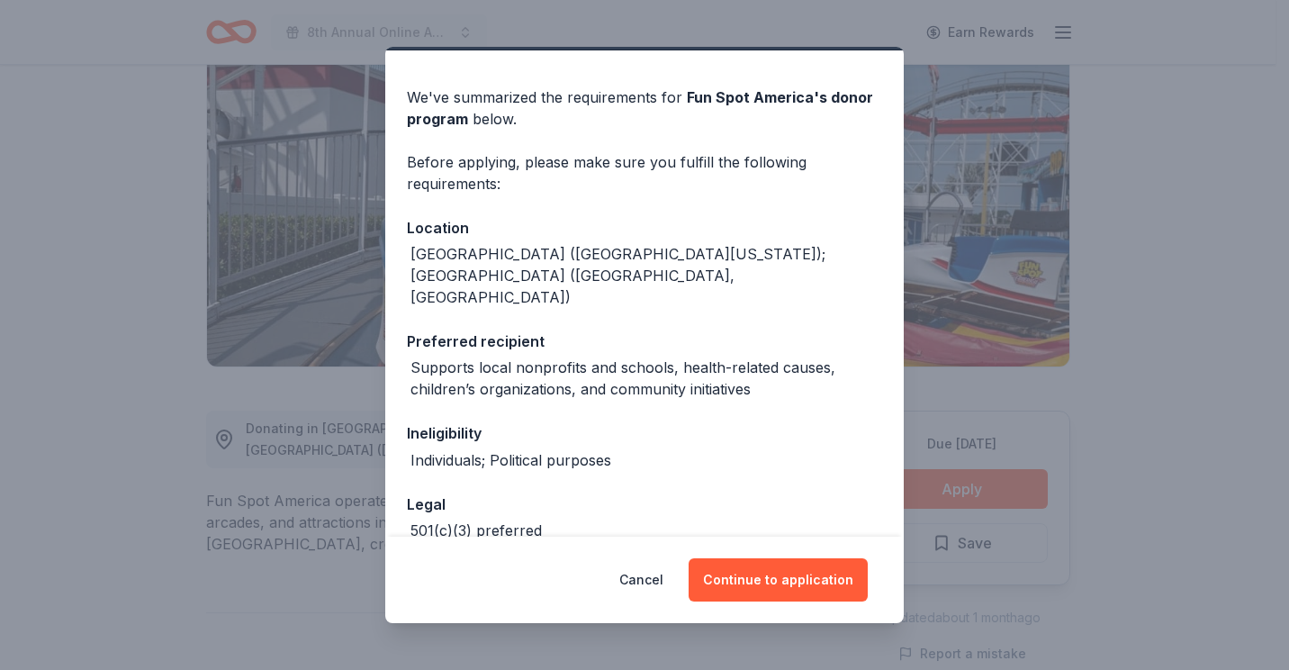
scroll to position [90, 0]
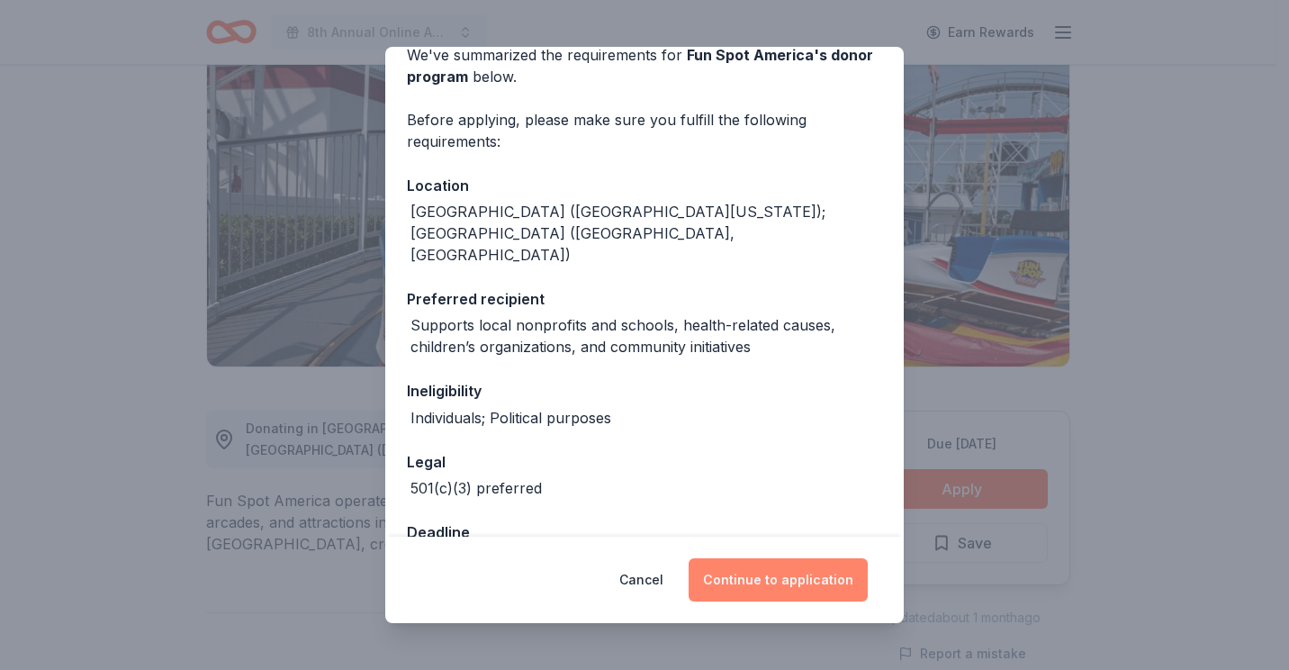
click at [762, 573] on button "Continue to application" at bounding box center [777, 579] width 179 height 43
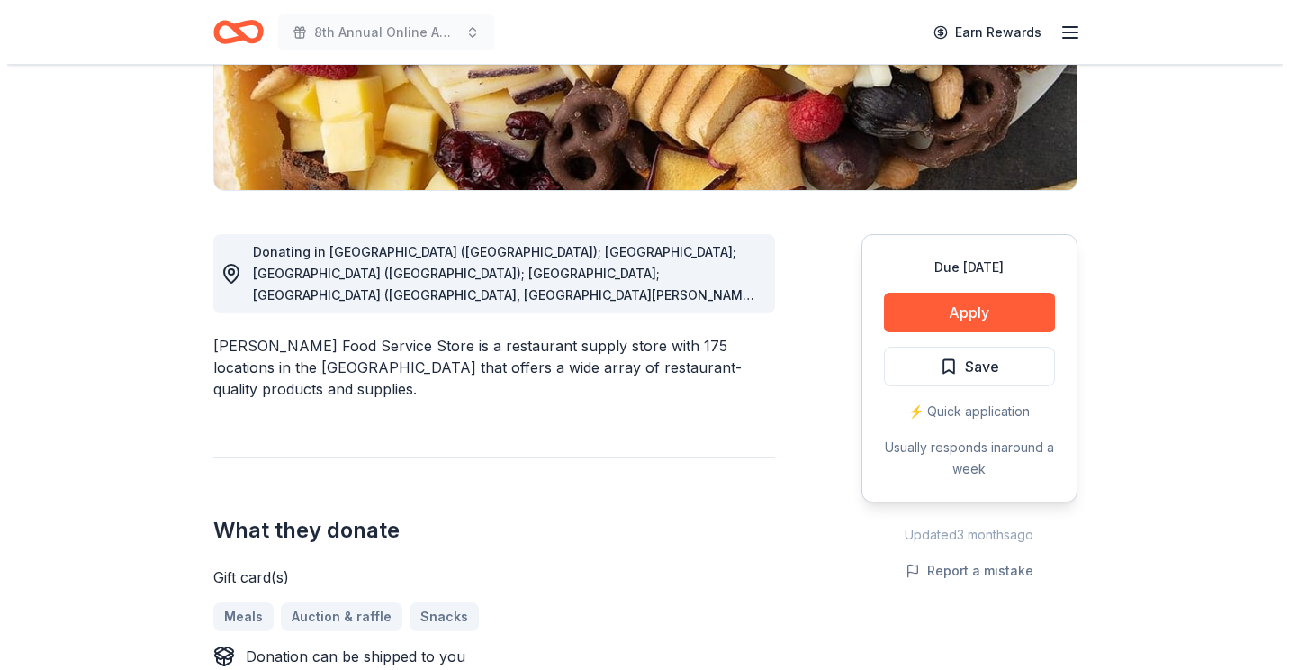
scroll to position [360, 0]
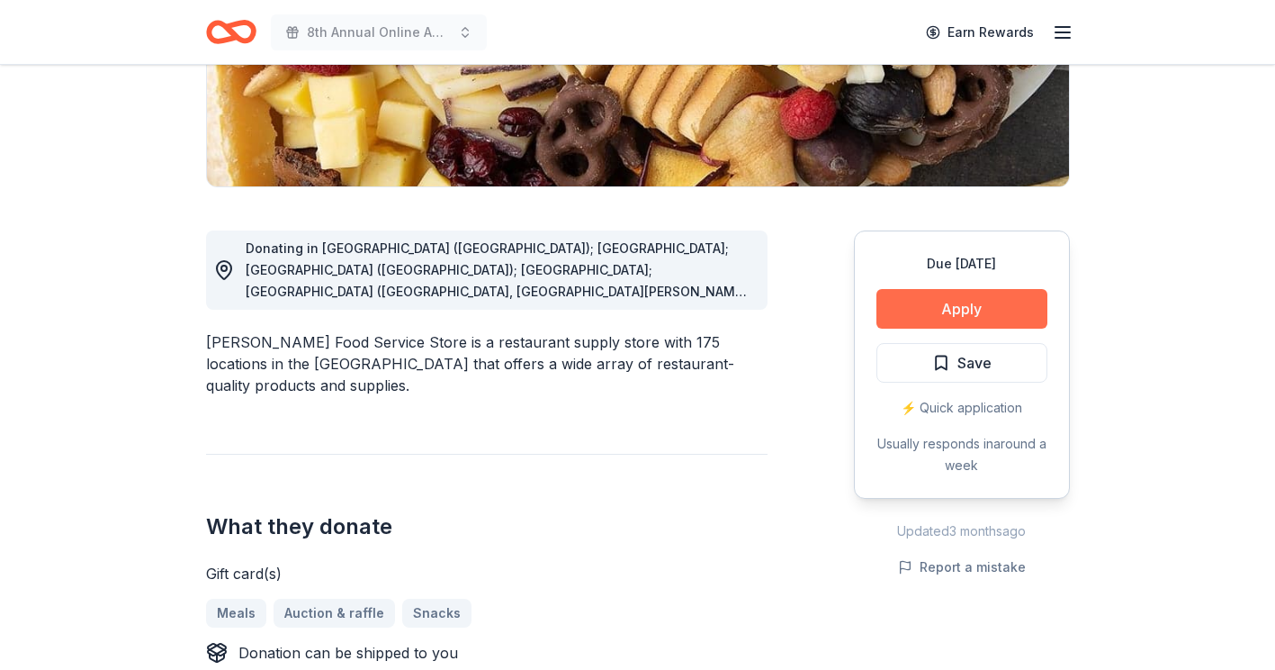
click at [974, 310] on button "Apply" at bounding box center [962, 309] width 171 height 40
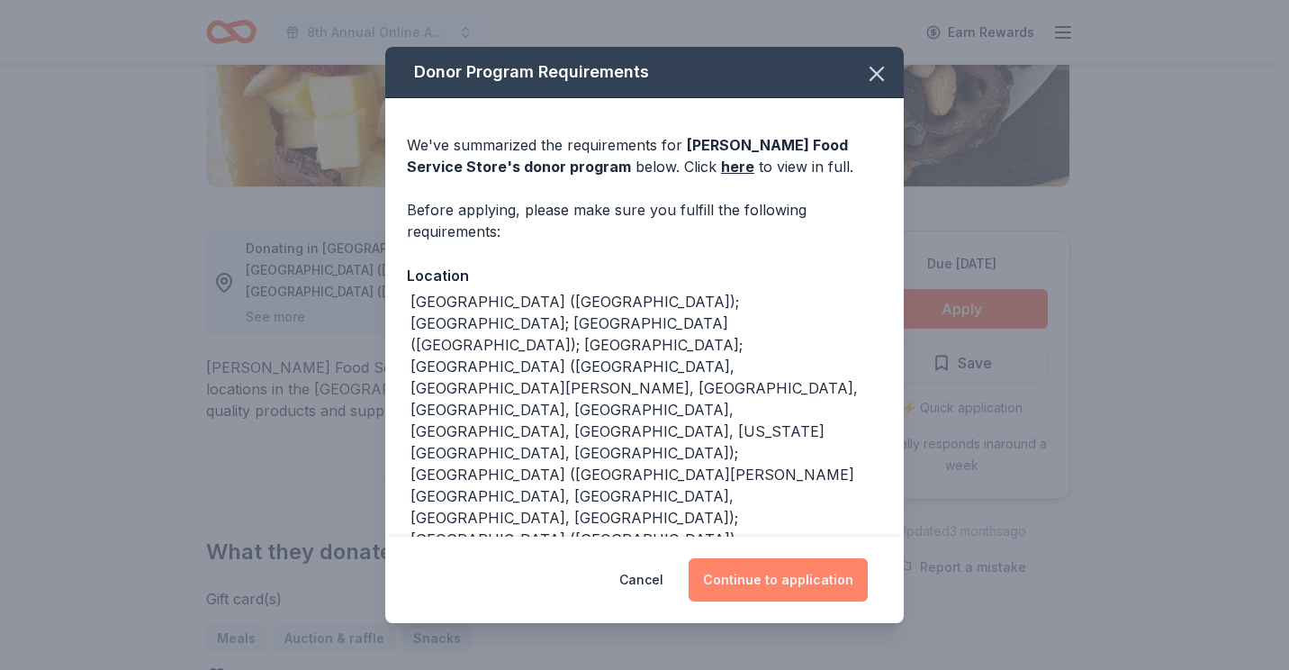
click at [826, 582] on button "Continue to application" at bounding box center [777, 579] width 179 height 43
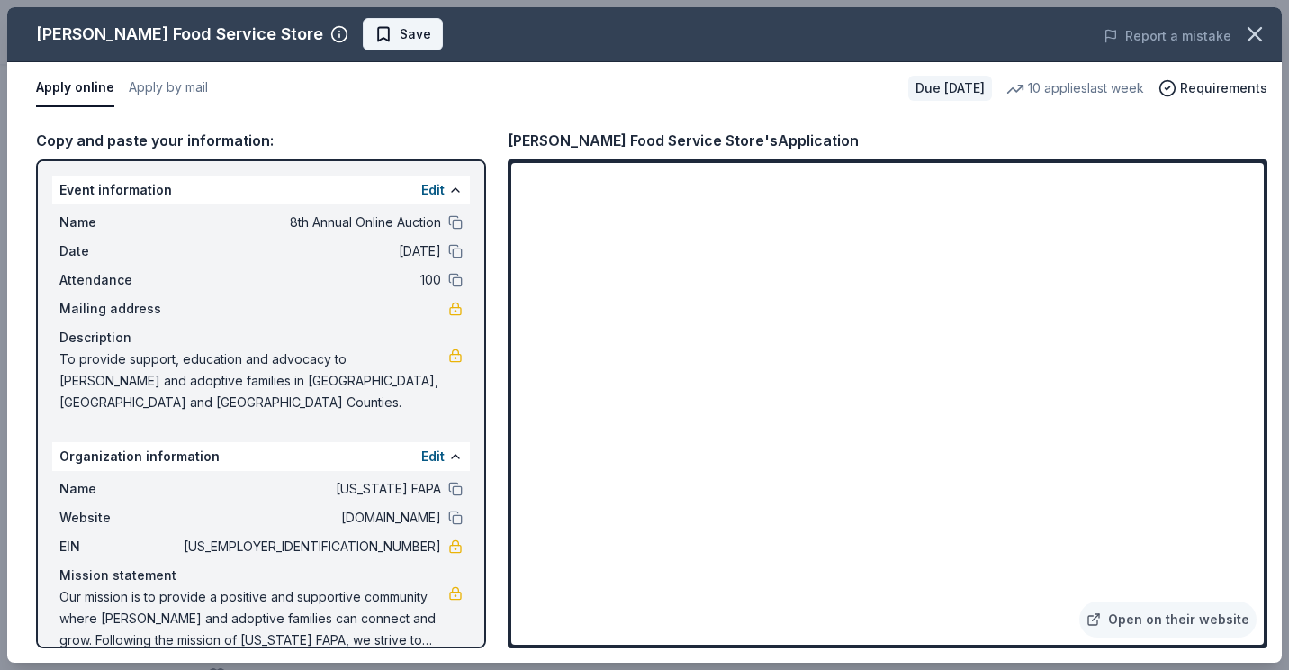
click at [374, 30] on span "Save" at bounding box center [402, 34] width 57 height 22
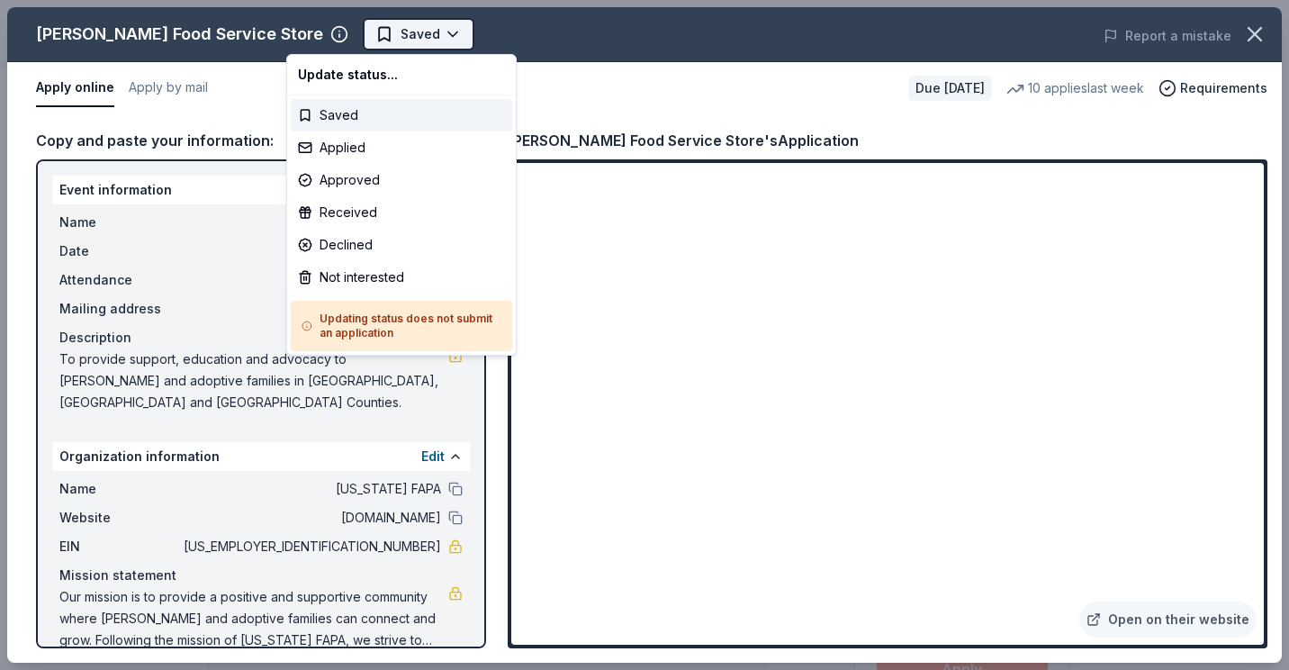
scroll to position [0, 0]
click at [368, 35] on body "8th Annual Online Auction Saved Apply Due [DATE] Share [PERSON_NAME] Food Servi…" at bounding box center [637, 335] width 1275 height 670
click at [347, 139] on div "Applied" at bounding box center [401, 147] width 221 height 32
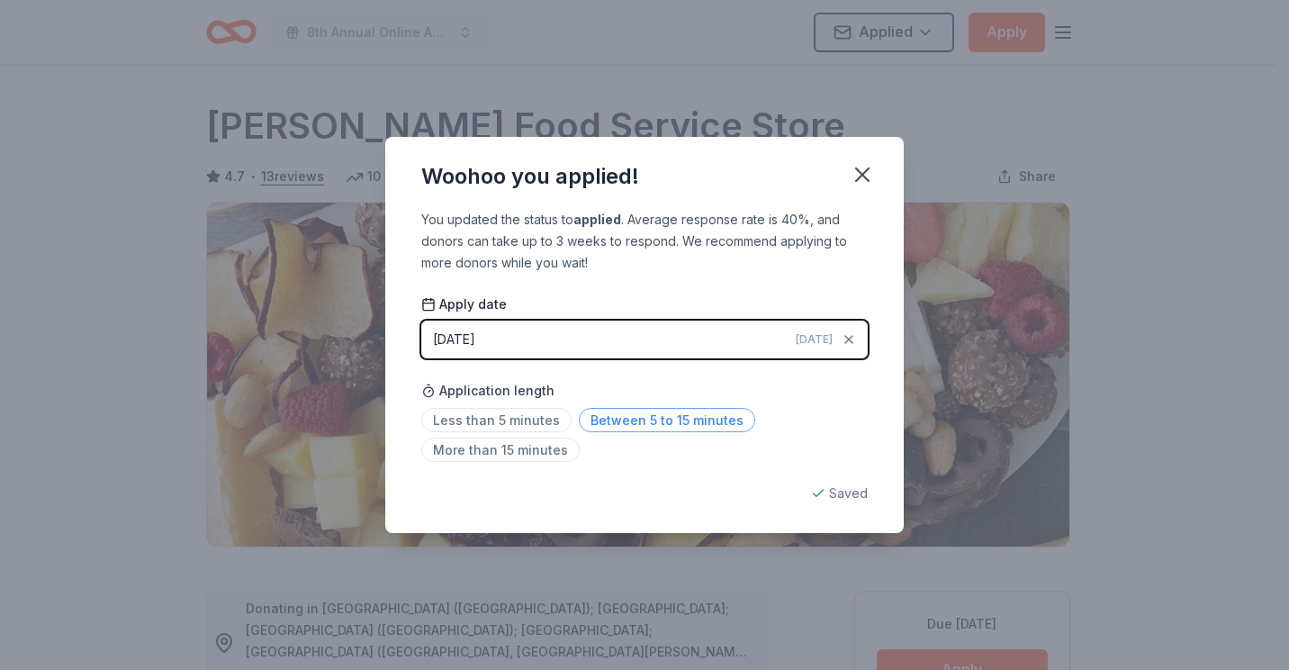
click at [692, 417] on span "Between 5 to 15 minutes" at bounding box center [667, 420] width 176 height 24
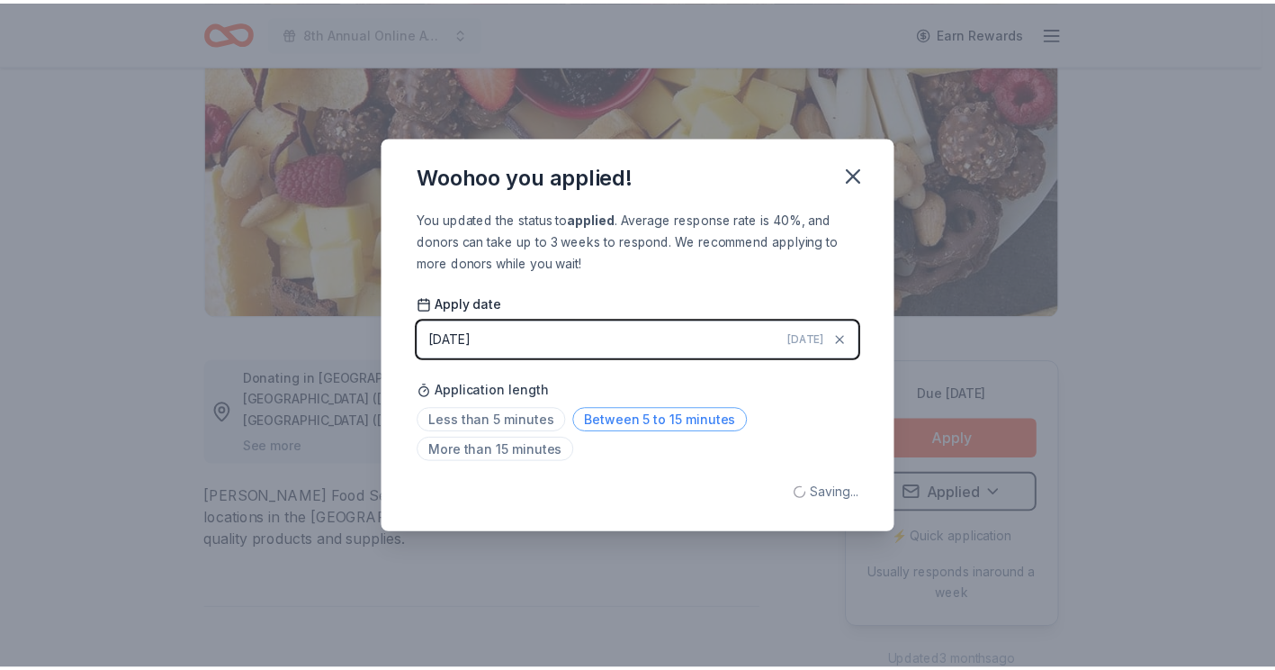
scroll to position [240, 0]
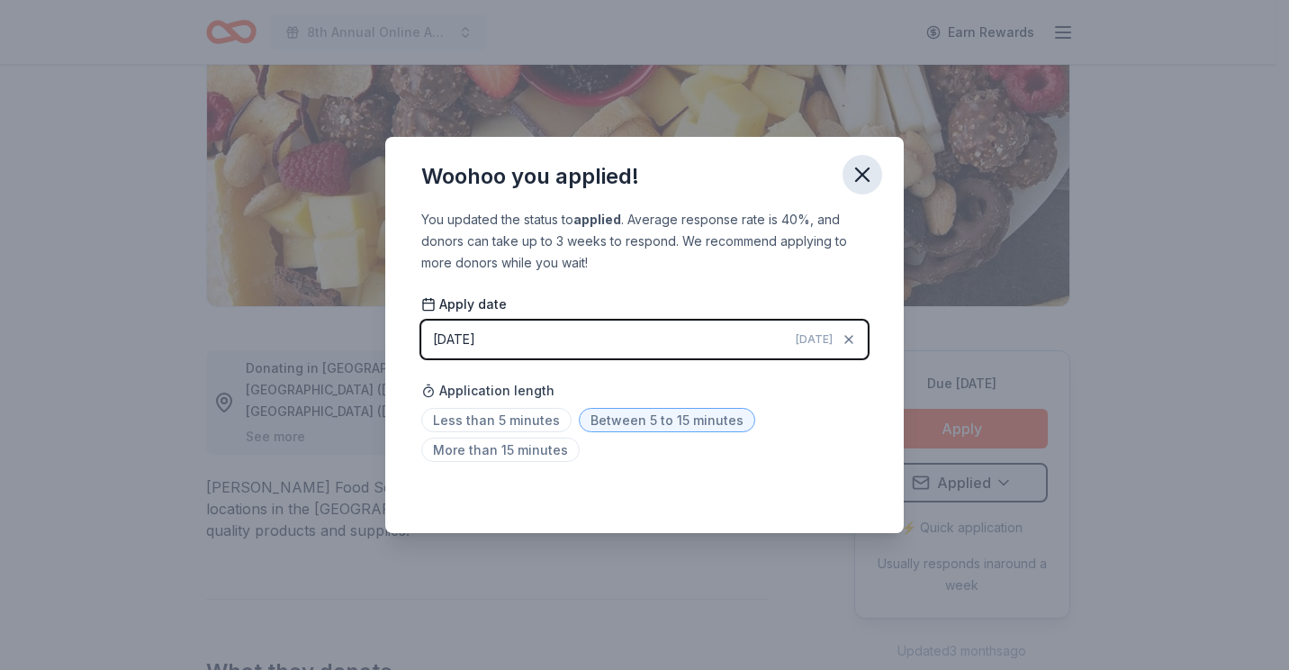
click at [863, 180] on icon "button" at bounding box center [862, 174] width 25 height 25
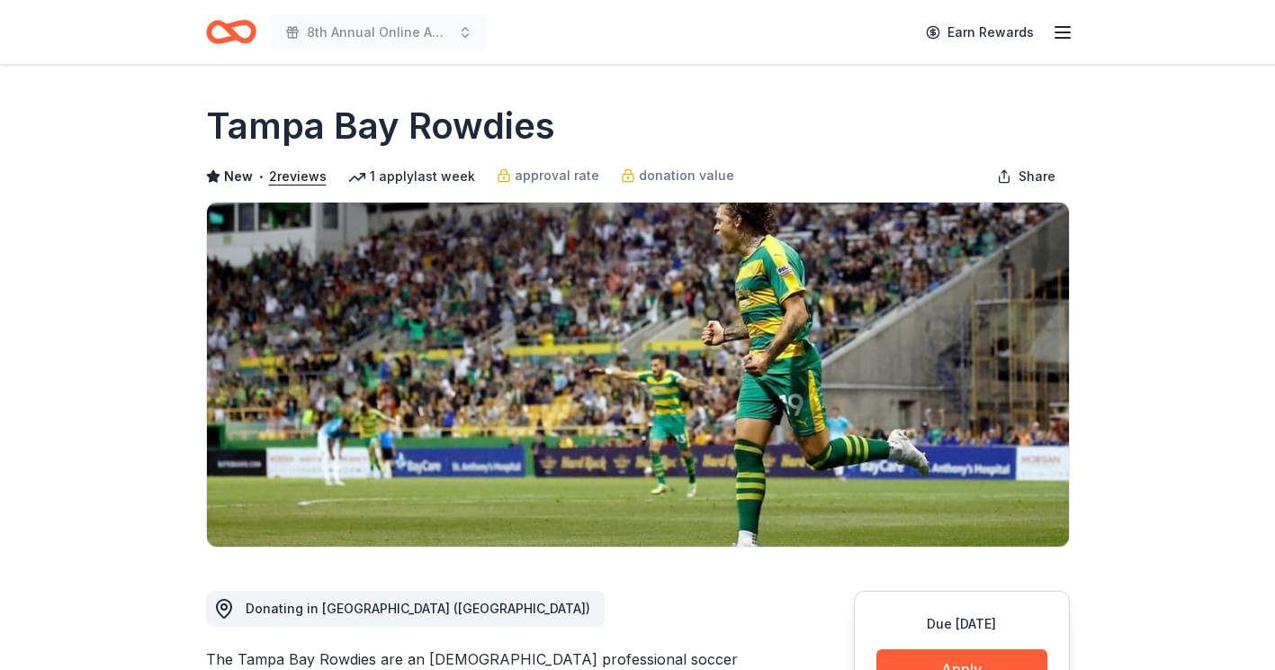
scroll to position [90, 0]
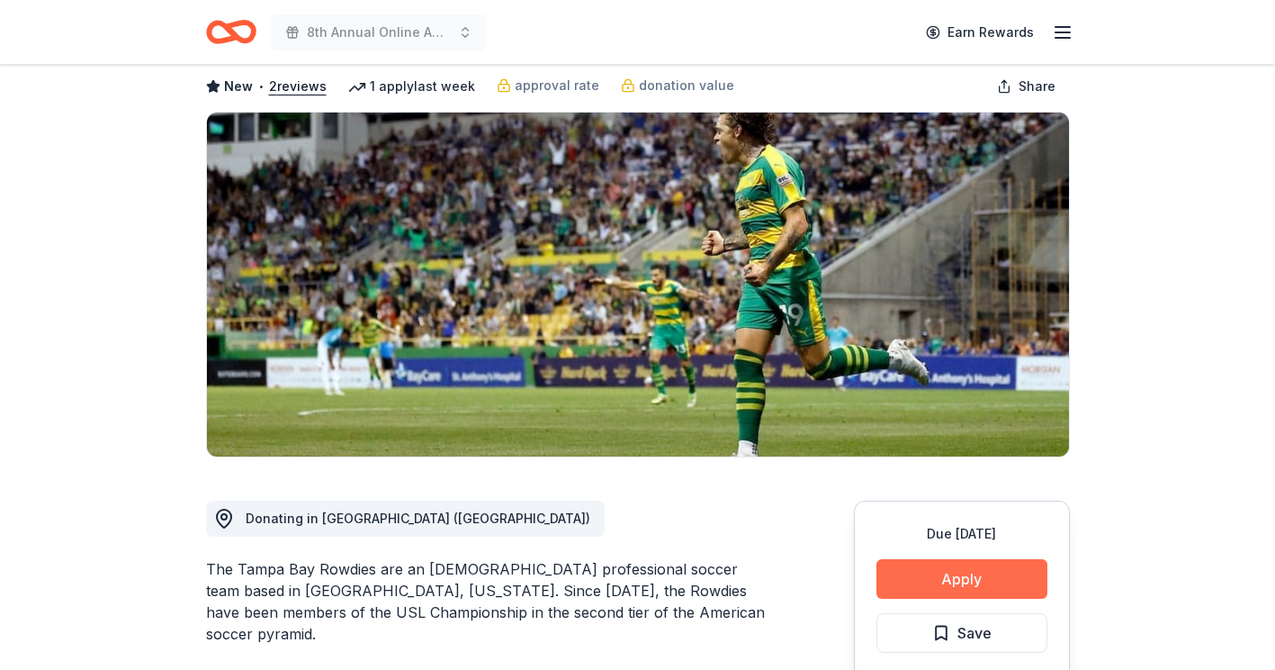
click at [985, 577] on button "Apply" at bounding box center [962, 579] width 171 height 40
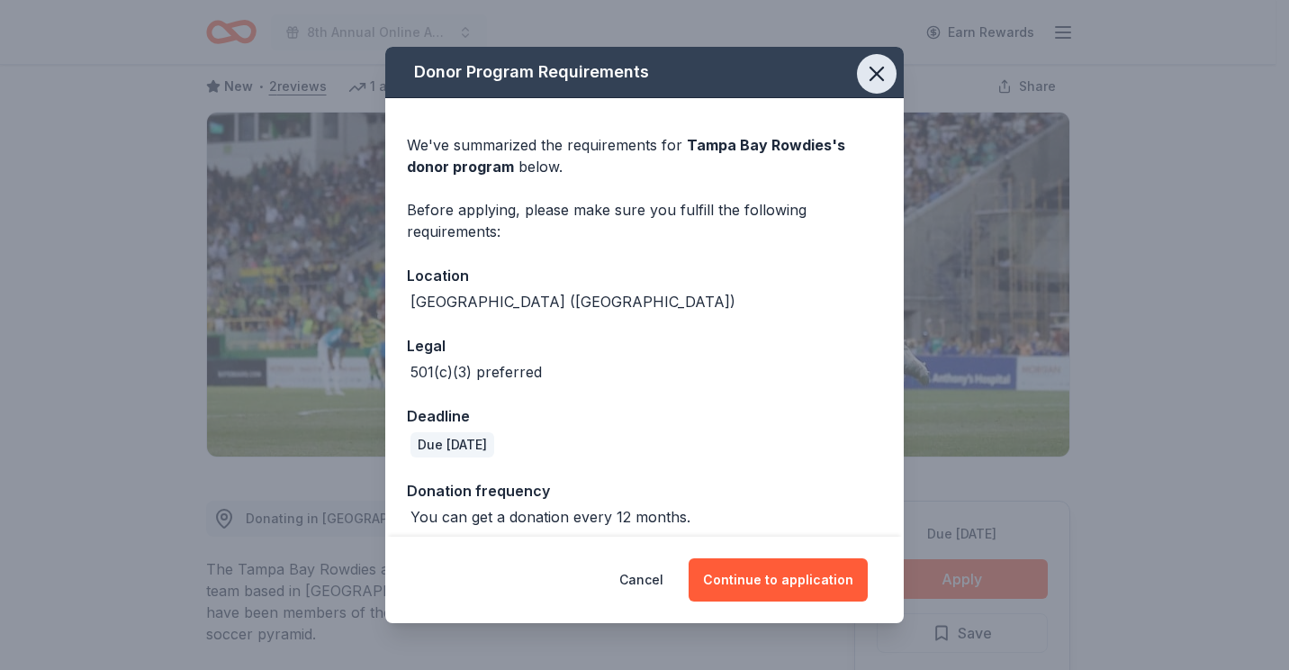
click at [857, 78] on button "button" at bounding box center [877, 74] width 40 height 40
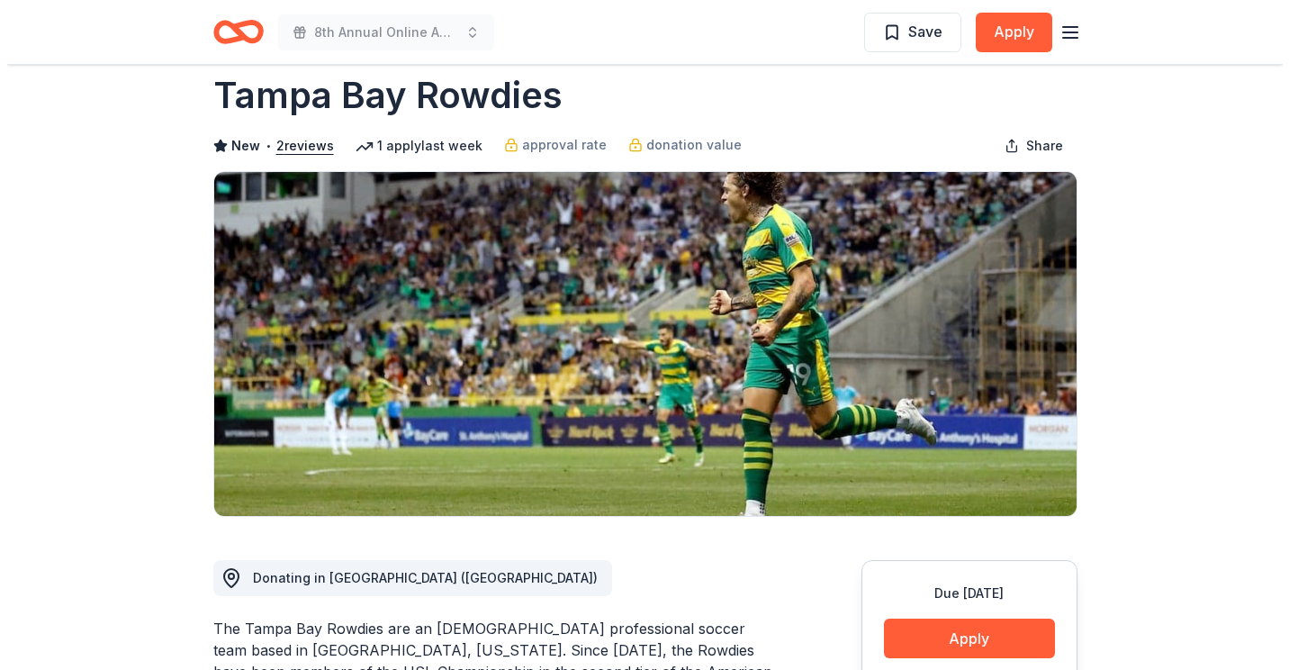
scroll to position [0, 0]
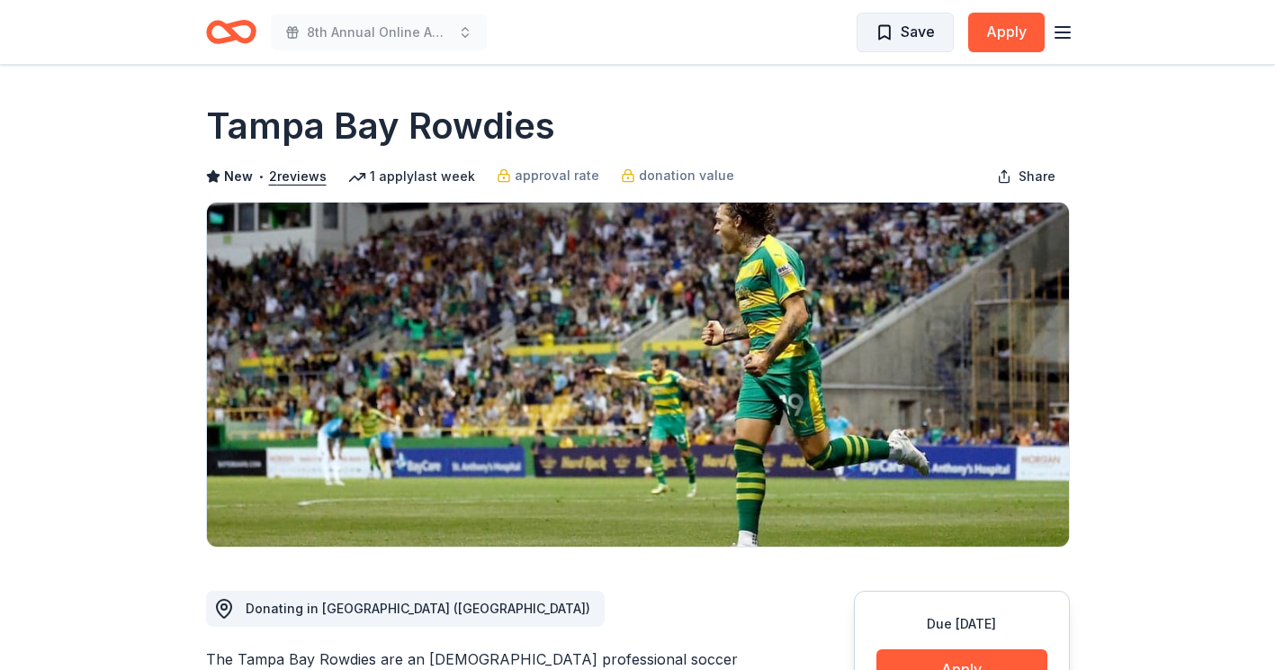
click at [915, 21] on span "Save" at bounding box center [918, 31] width 34 height 23
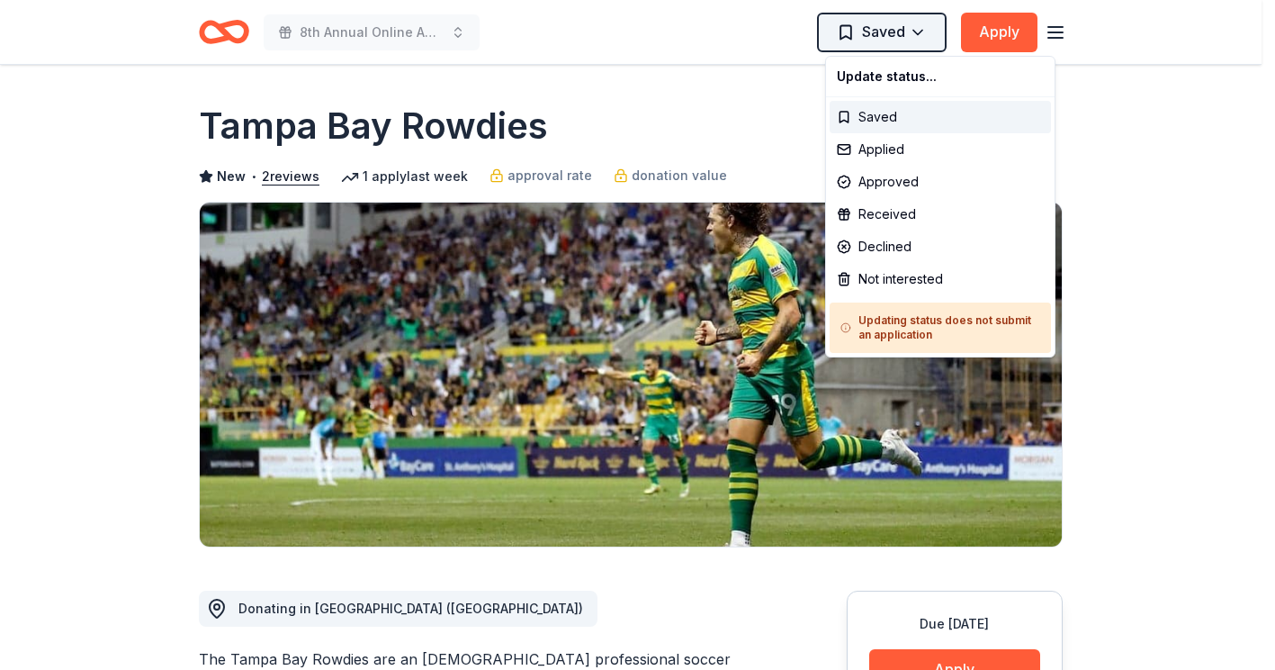
click at [926, 35] on html "8th Annual Online Auction Saved Apply Due in 31 days Share Tampa Bay Rowdies Ne…" at bounding box center [637, 335] width 1275 height 670
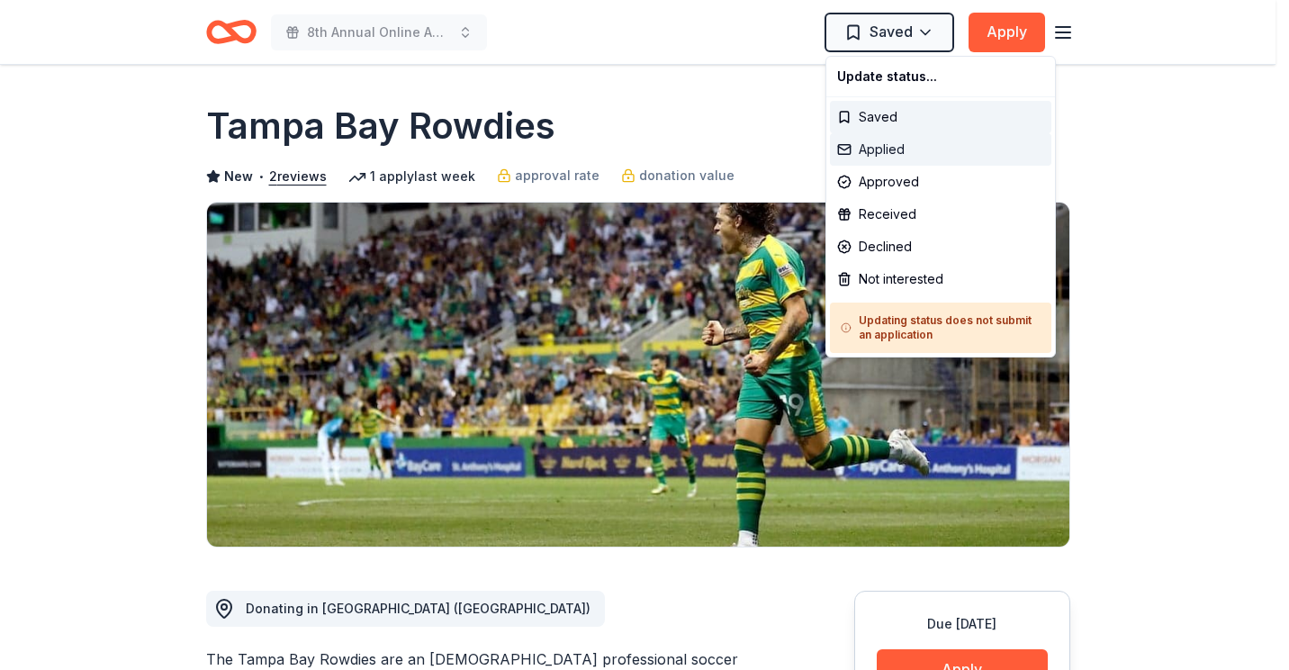
click at [884, 148] on div "Applied" at bounding box center [940, 149] width 221 height 32
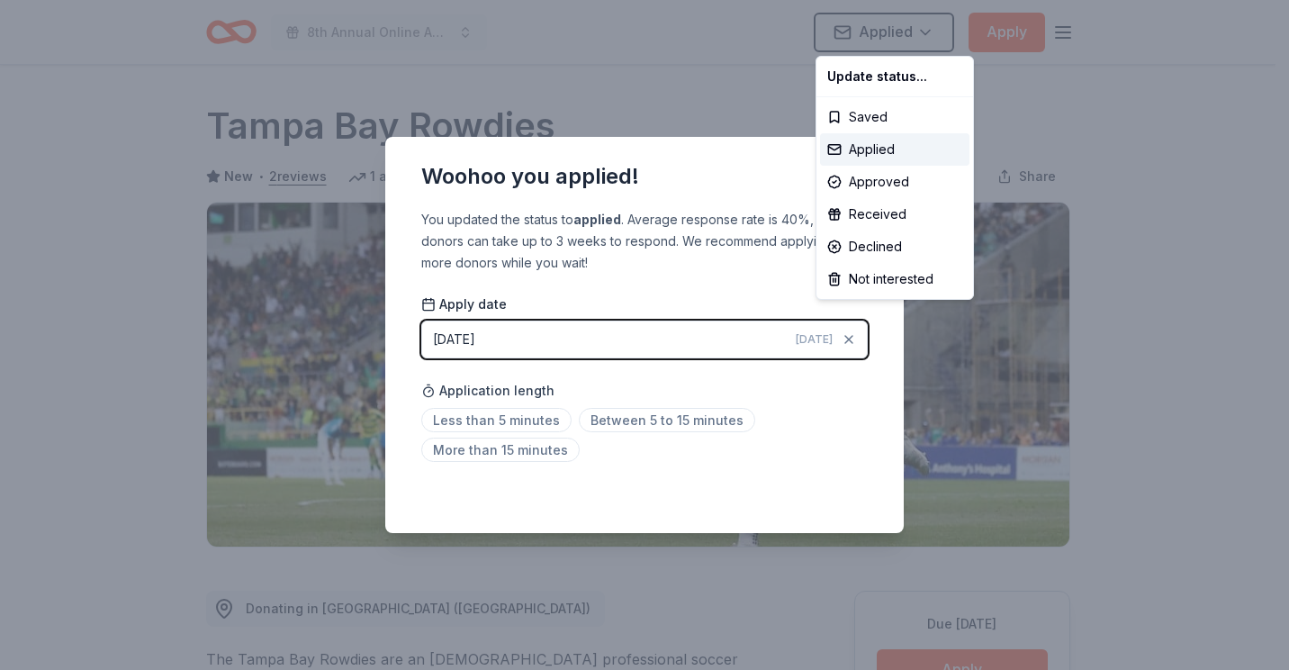
click at [507, 334] on html "8th Annual Online Auction Applied Apply Due in 31 days Share Tampa Bay Rowdies …" at bounding box center [644, 335] width 1289 height 670
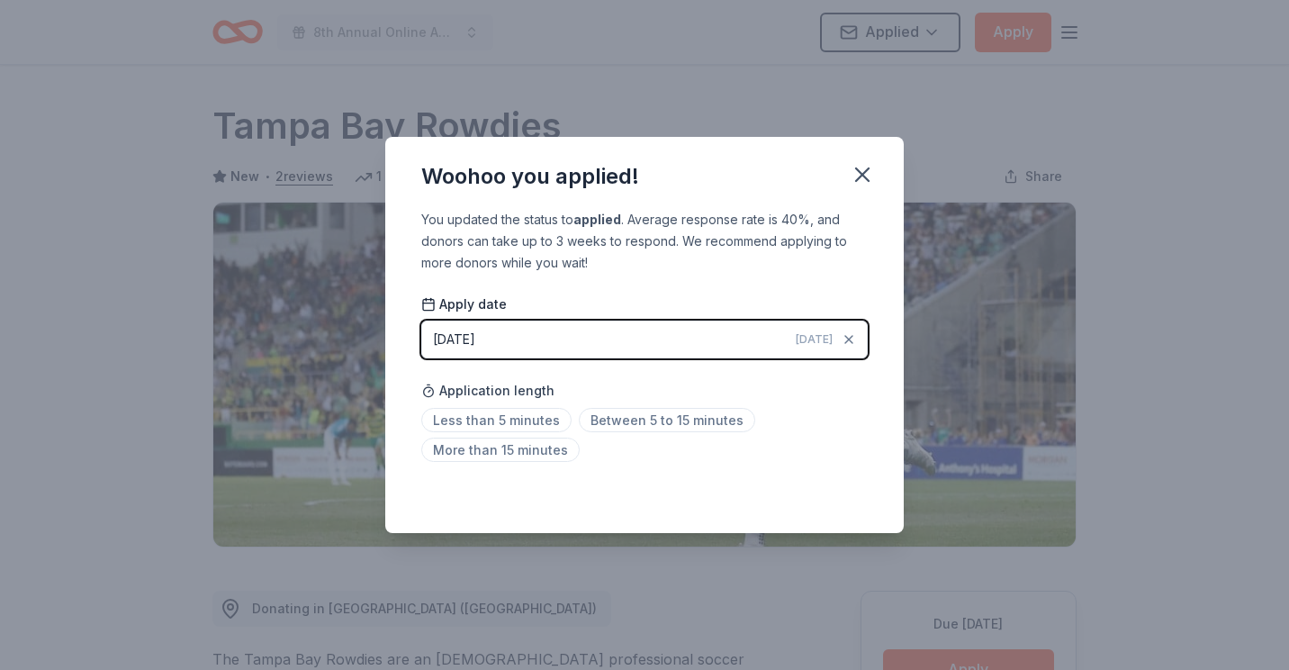
click at [451, 340] on div "[DATE]" at bounding box center [454, 339] width 42 height 22
click at [462, 337] on div "[DATE]" at bounding box center [454, 339] width 42 height 22
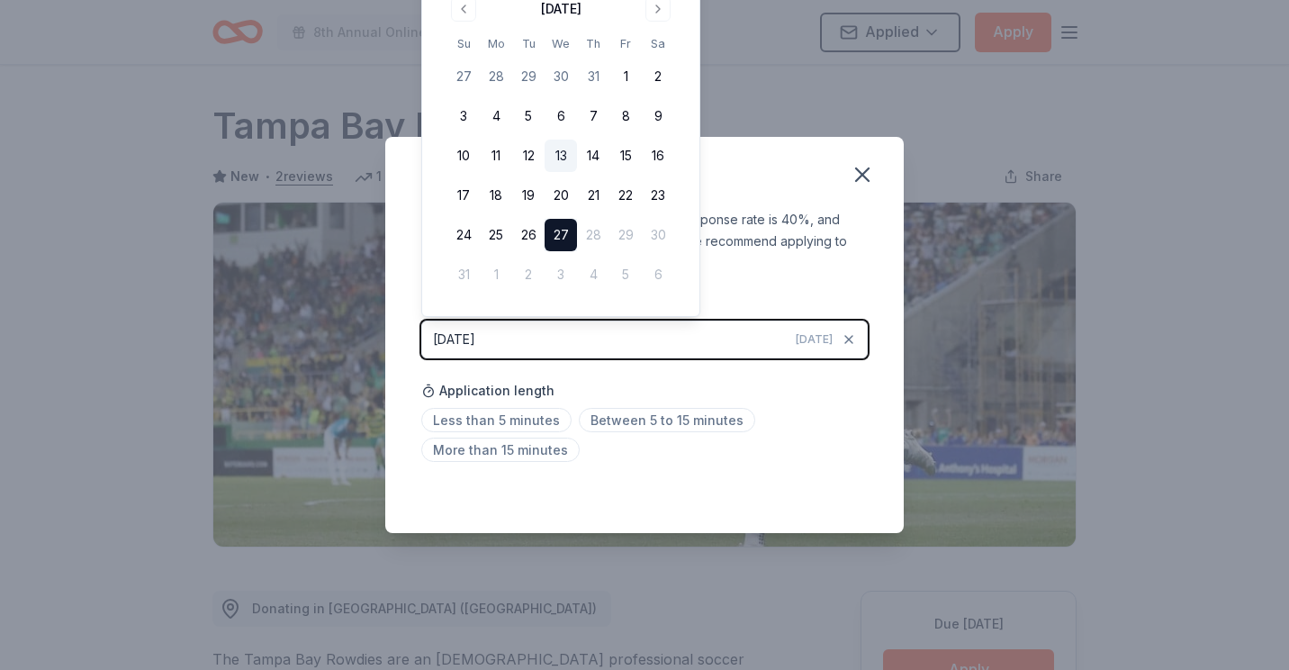
click at [569, 153] on button "13" at bounding box center [560, 155] width 32 height 32
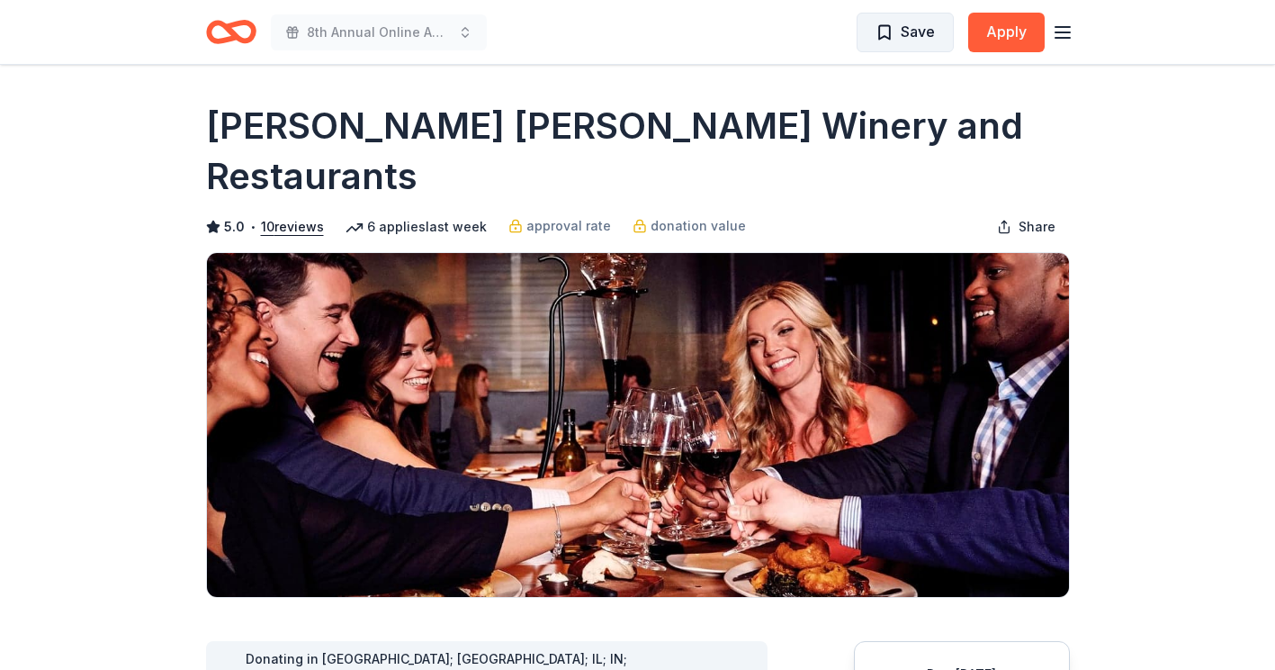
click at [944, 28] on button "Save" at bounding box center [905, 33] width 97 height 40
click at [935, 31] on html "8th Annual Online Auction Saved Apply Due in 36 days Share Cooper's Hawk Winery…" at bounding box center [637, 335] width 1275 height 670
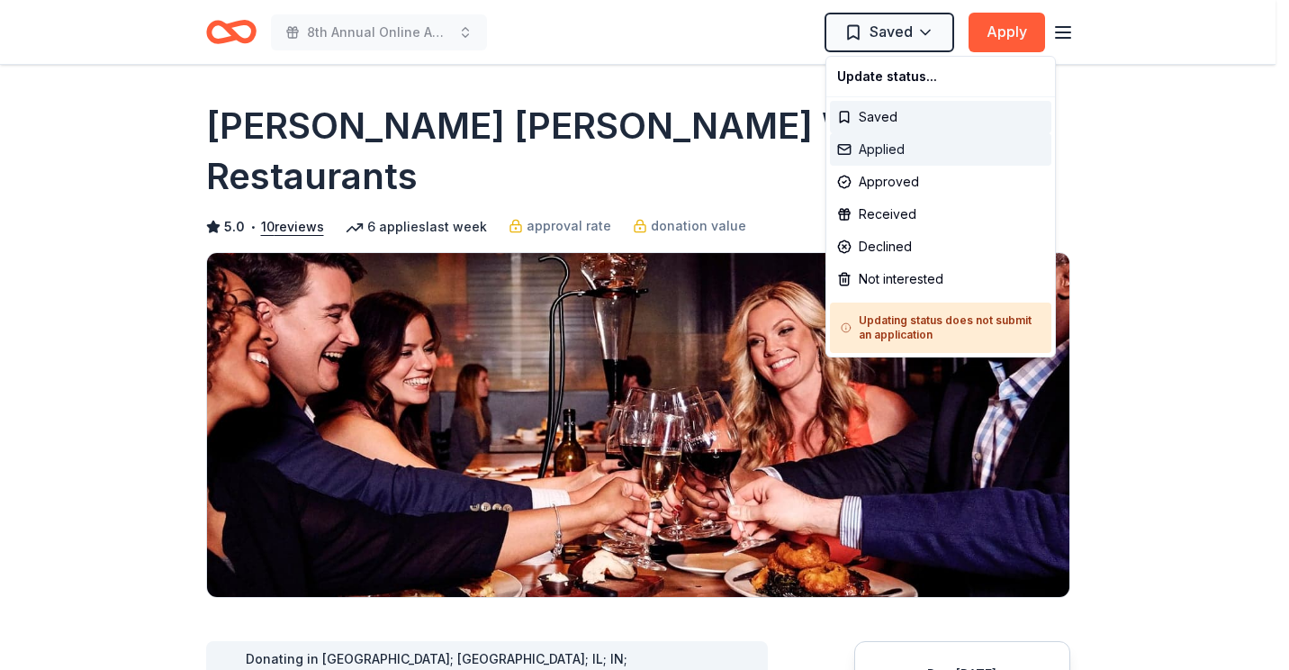
click at [886, 154] on div "Applied" at bounding box center [940, 149] width 221 height 32
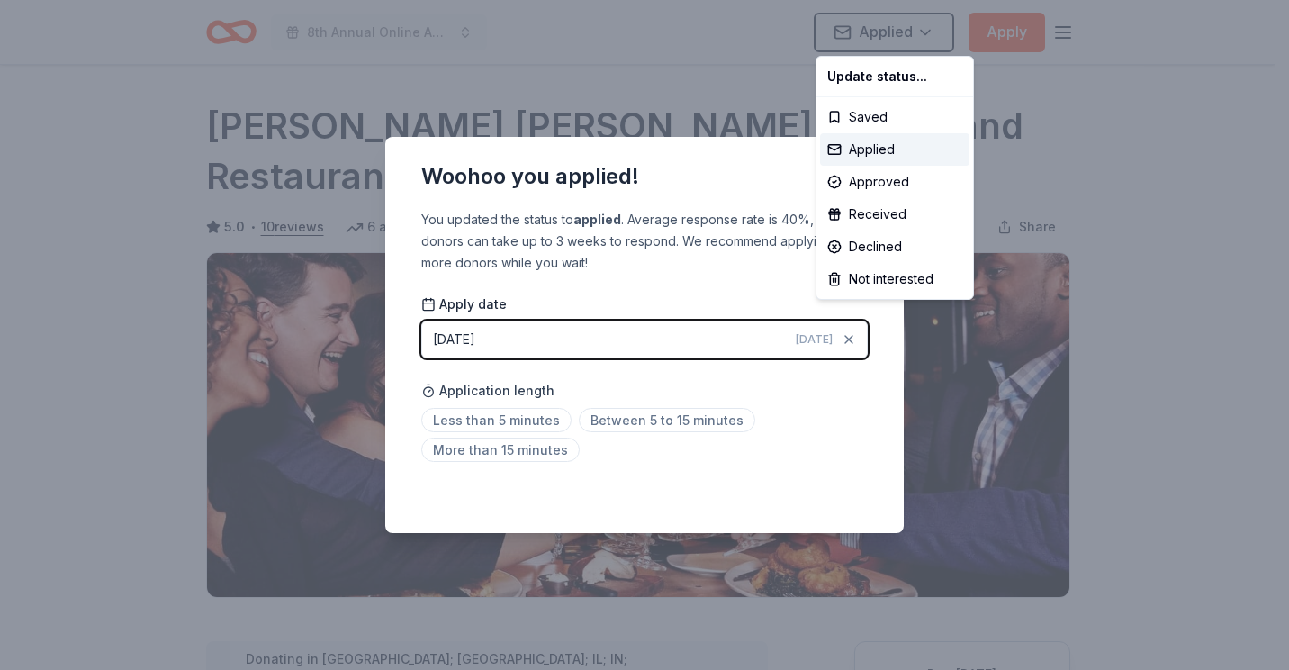
click at [463, 337] on html "8th Annual Online Auction Applied Apply Due in 36 days Share Cooper's Hawk Wine…" at bounding box center [644, 335] width 1289 height 670
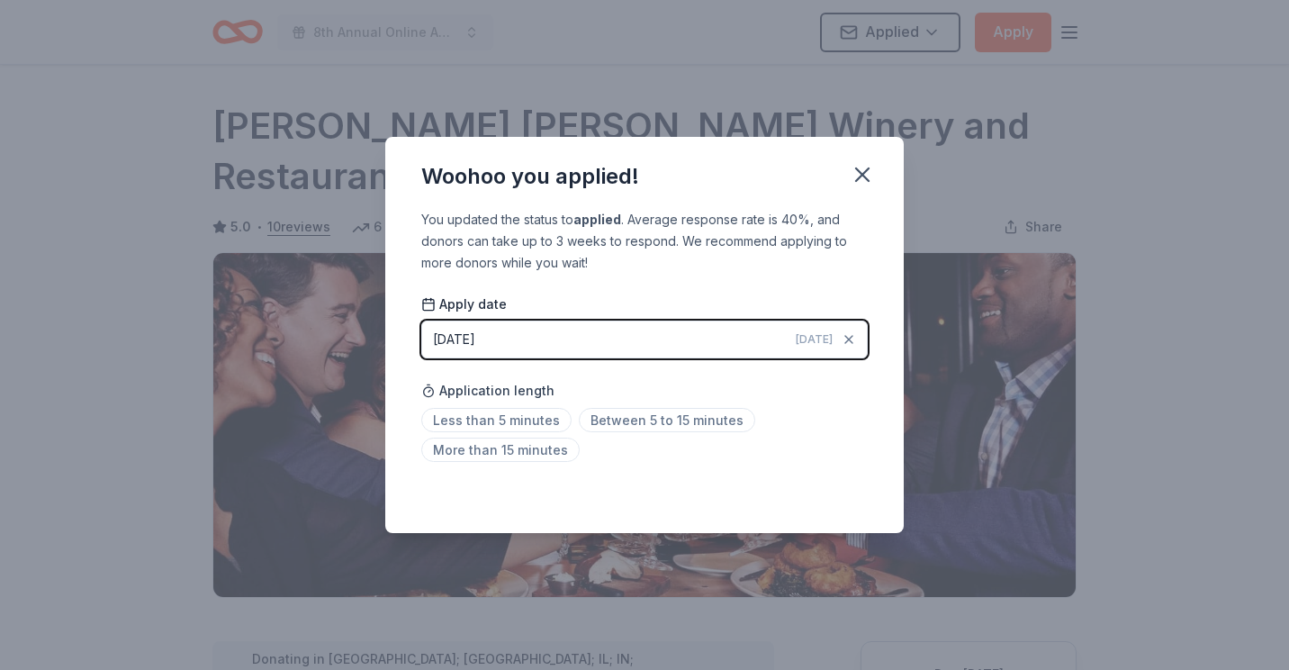
click at [434, 342] on div "[DATE]" at bounding box center [454, 339] width 42 height 22
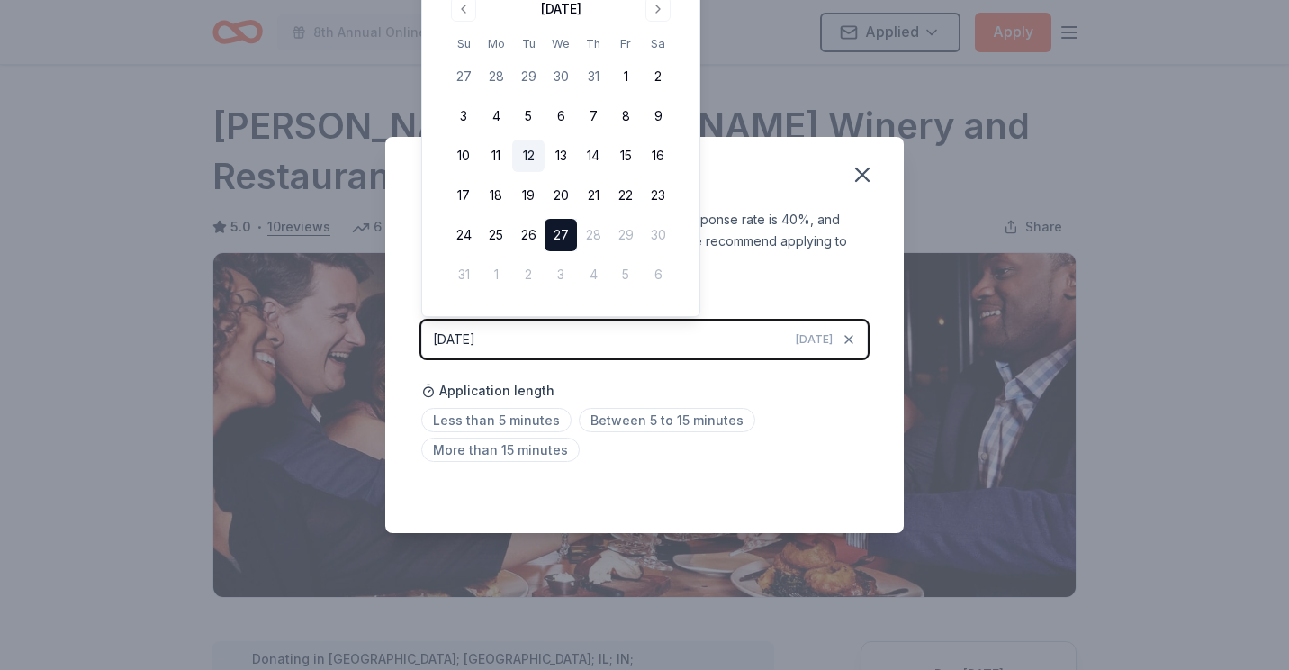
click at [525, 152] on button "12" at bounding box center [528, 155] width 32 height 32
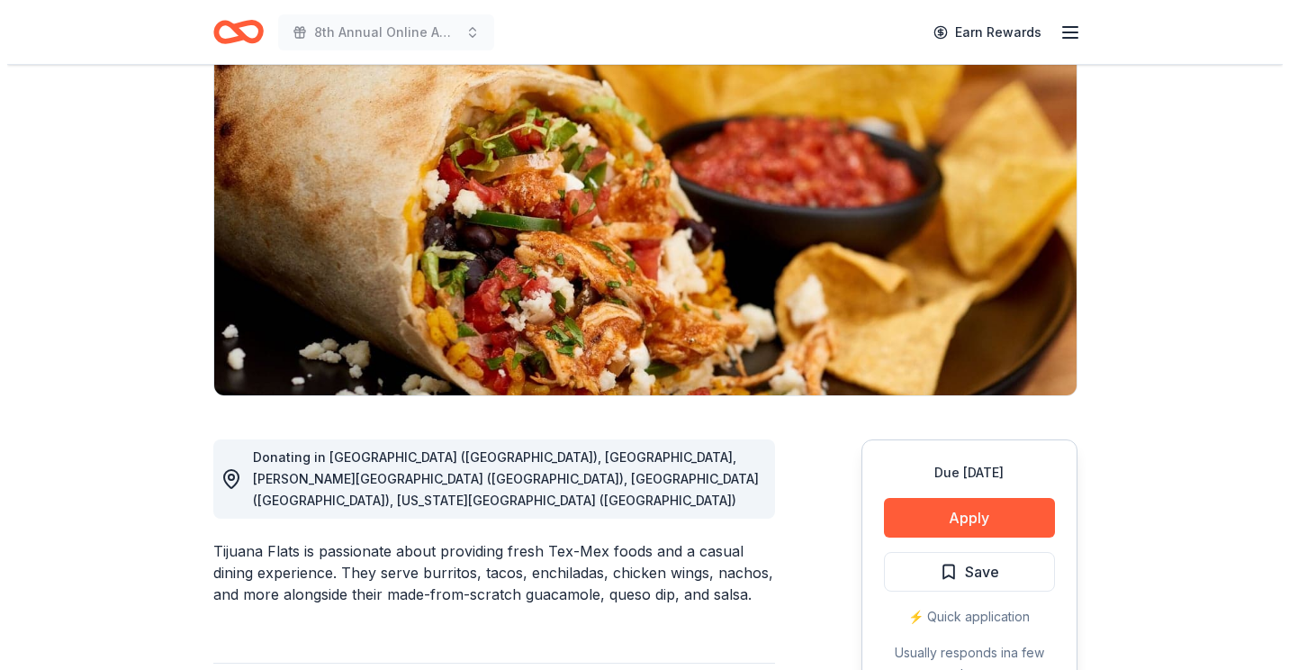
scroll to position [180, 0]
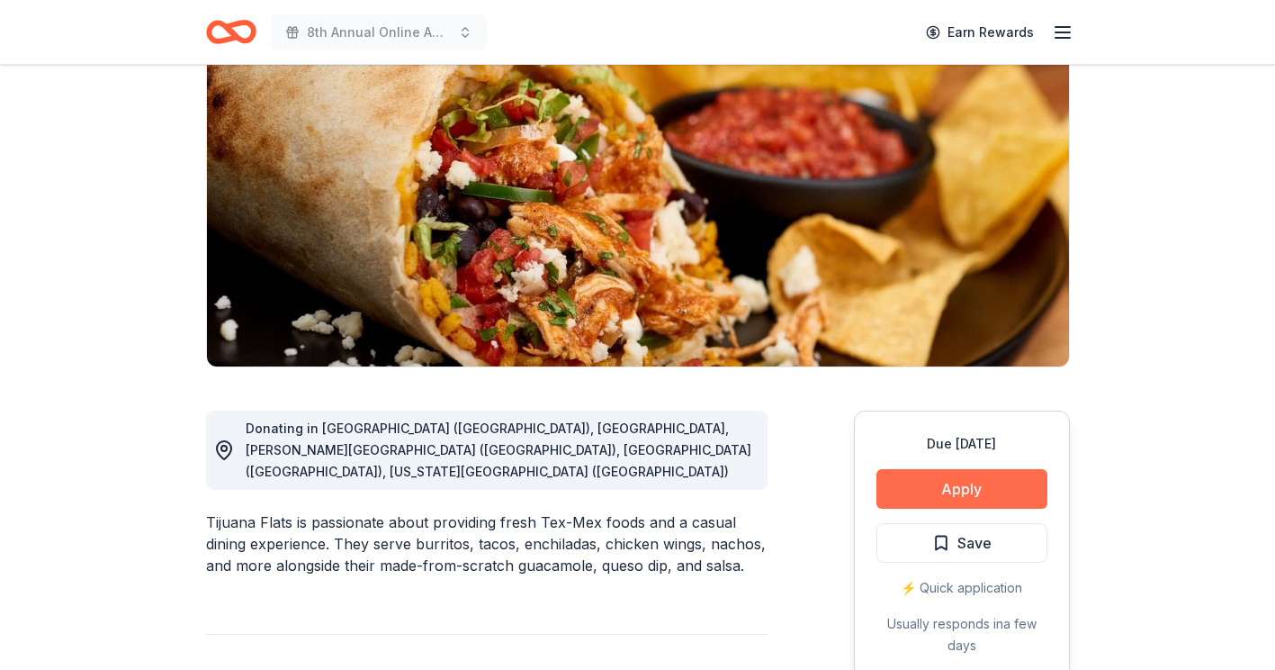
click at [948, 483] on button "Apply" at bounding box center [962, 489] width 171 height 40
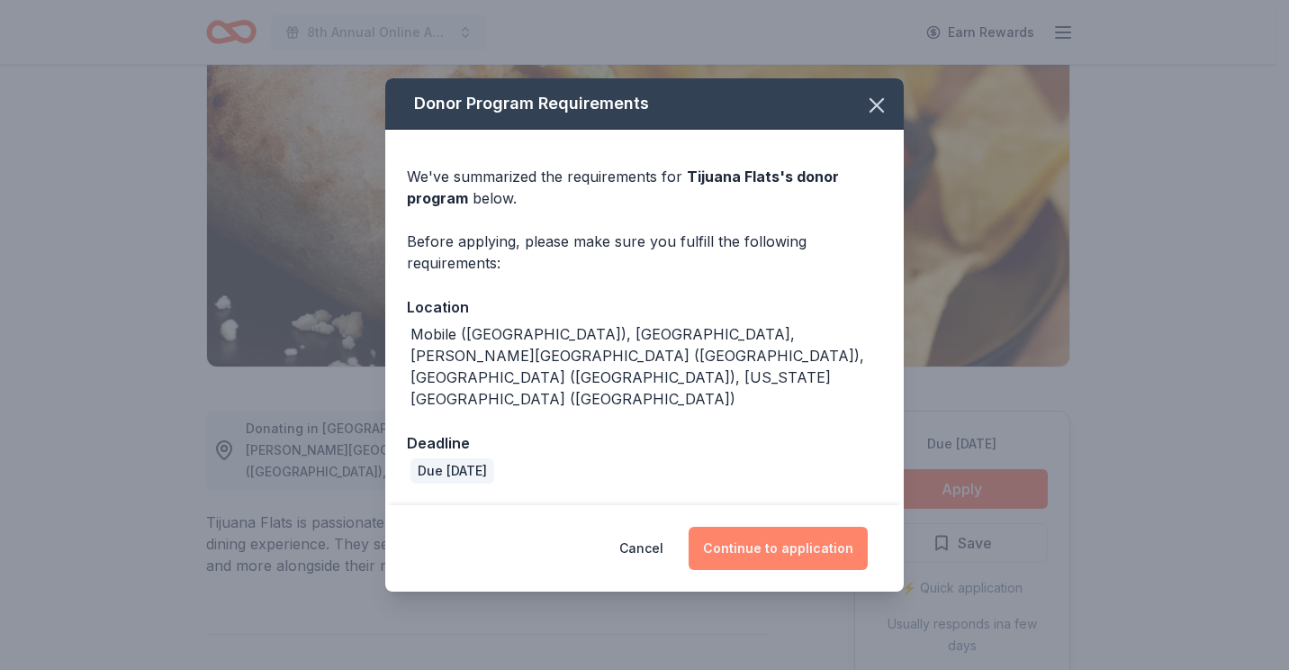
click at [767, 541] on button "Continue to application" at bounding box center [777, 547] width 179 height 43
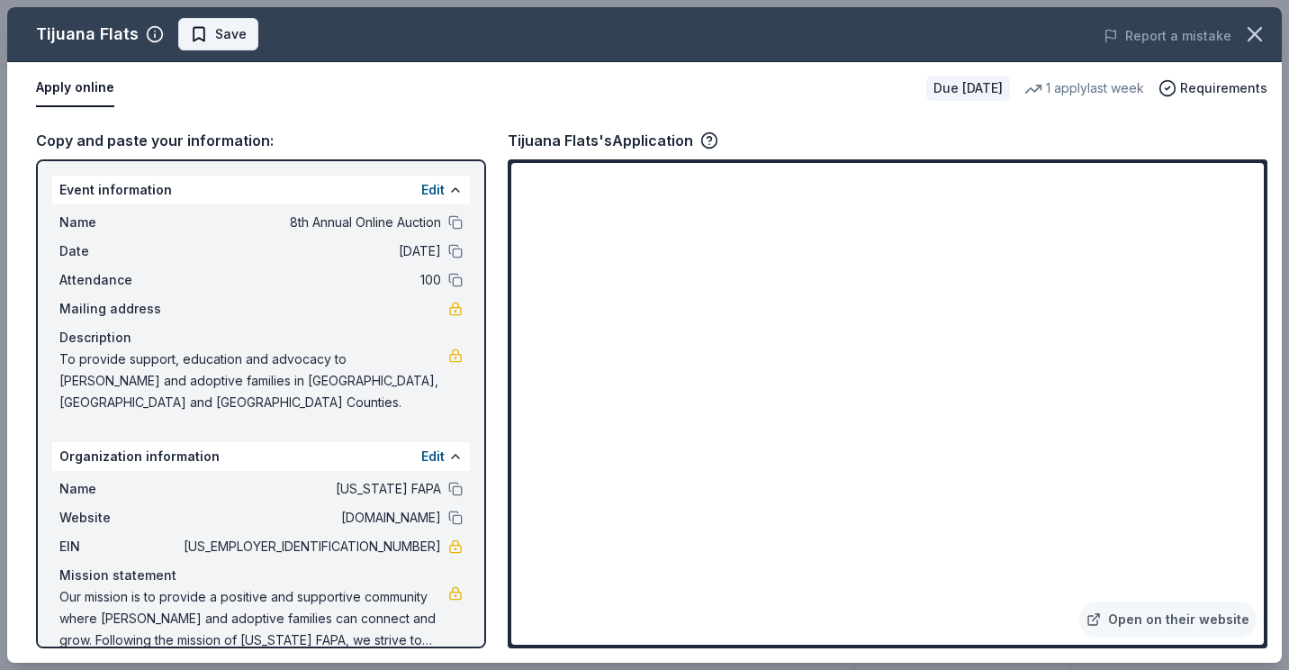
click at [210, 36] on span "Save" at bounding box center [218, 34] width 57 height 22
click at [257, 33] on html "8th Annual Online Auction Earn Rewards Due [DATE] Share Tijuana Flats New 1 app…" at bounding box center [644, 335] width 1289 height 670
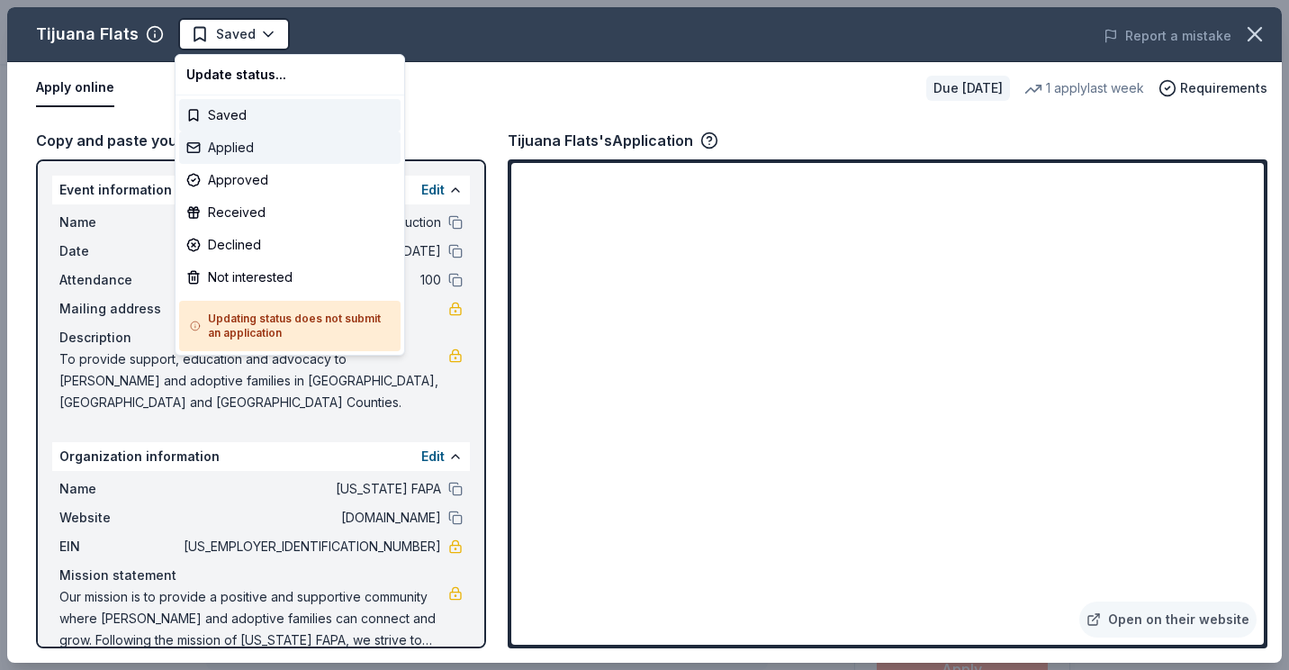
click at [256, 140] on div "Applied" at bounding box center [289, 147] width 221 height 32
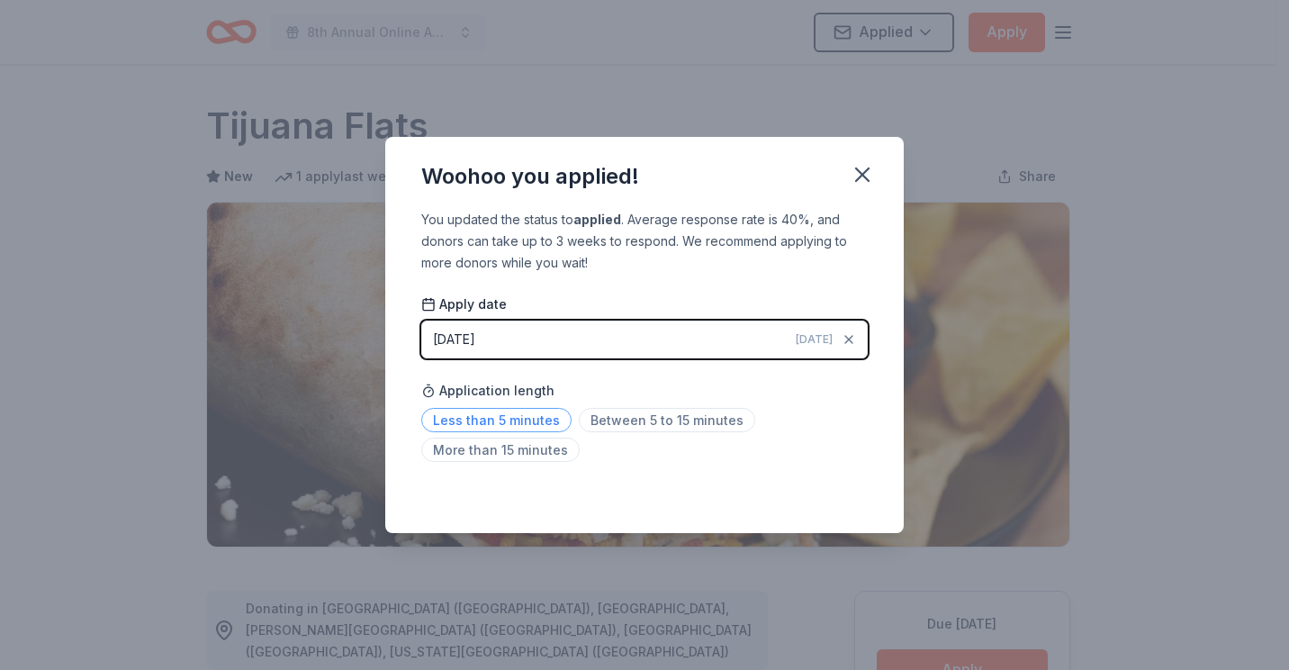
click at [534, 418] on span "Less than 5 minutes" at bounding box center [496, 420] width 150 height 24
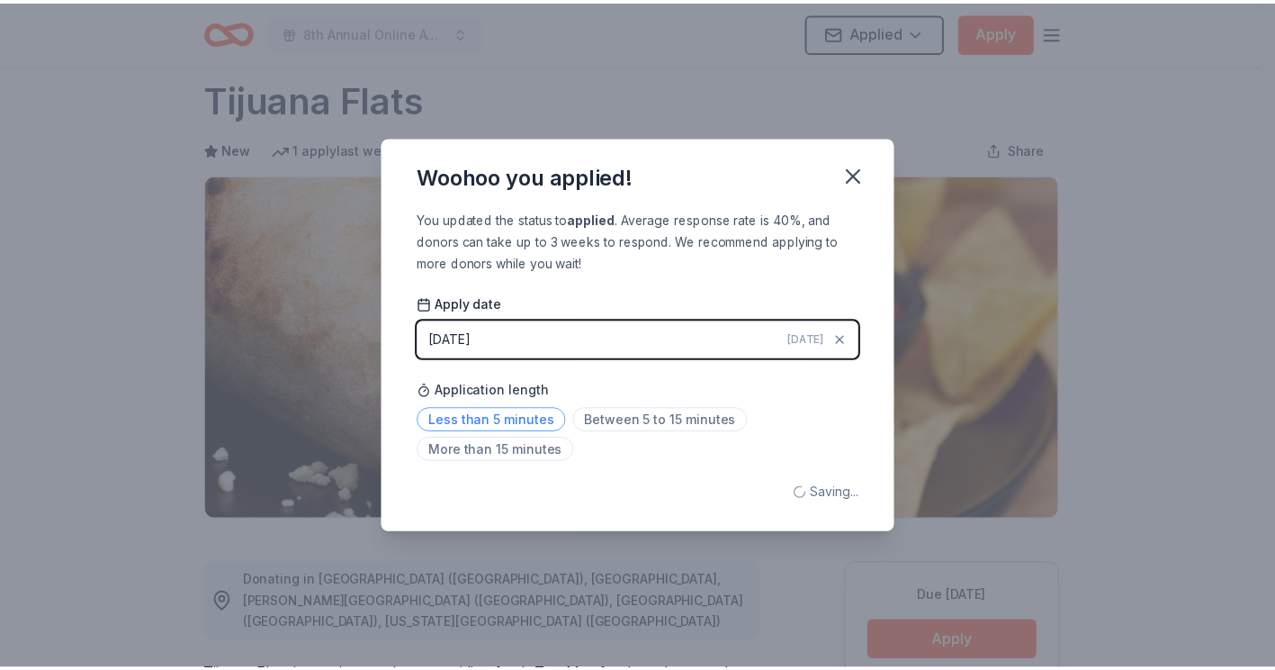
scroll to position [39, 0]
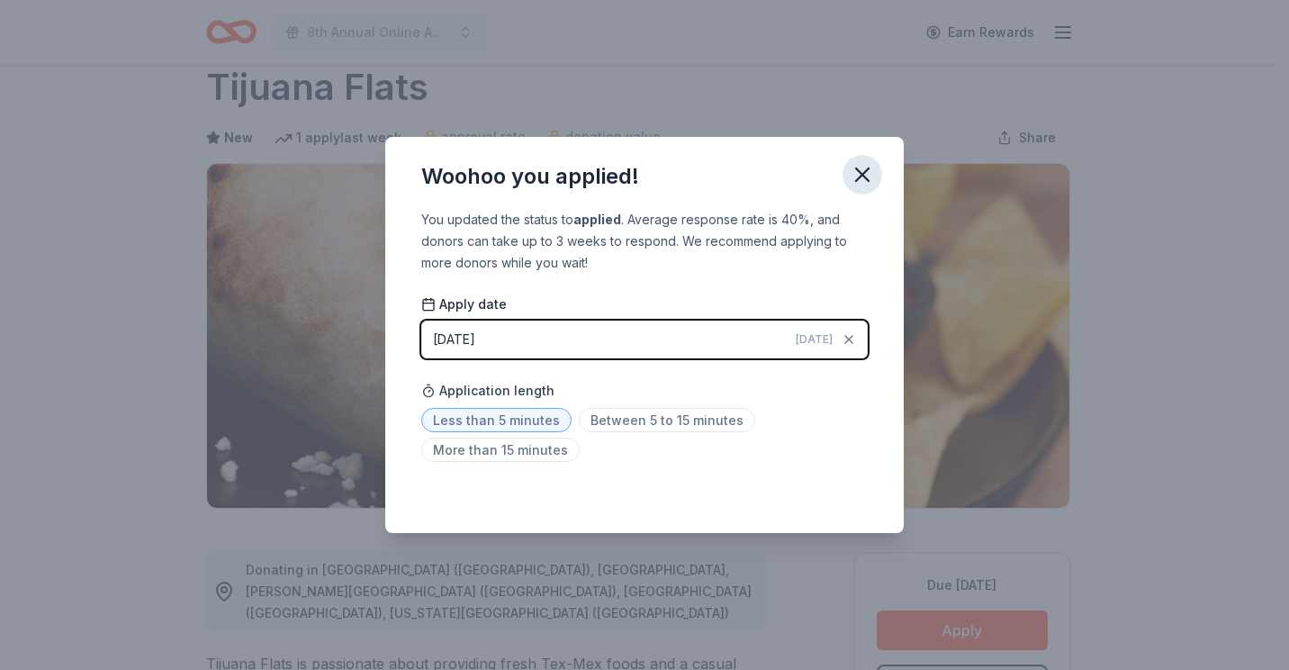
click at [857, 170] on icon "button" at bounding box center [862, 174] width 13 height 13
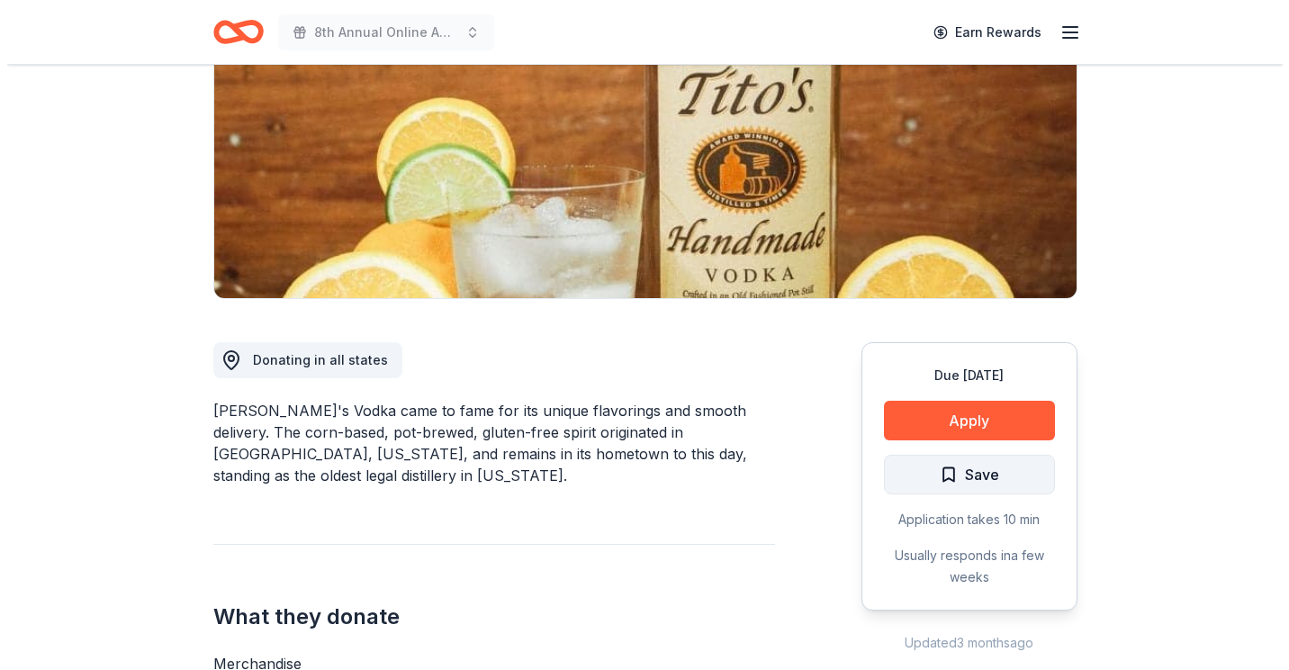
scroll to position [270, 0]
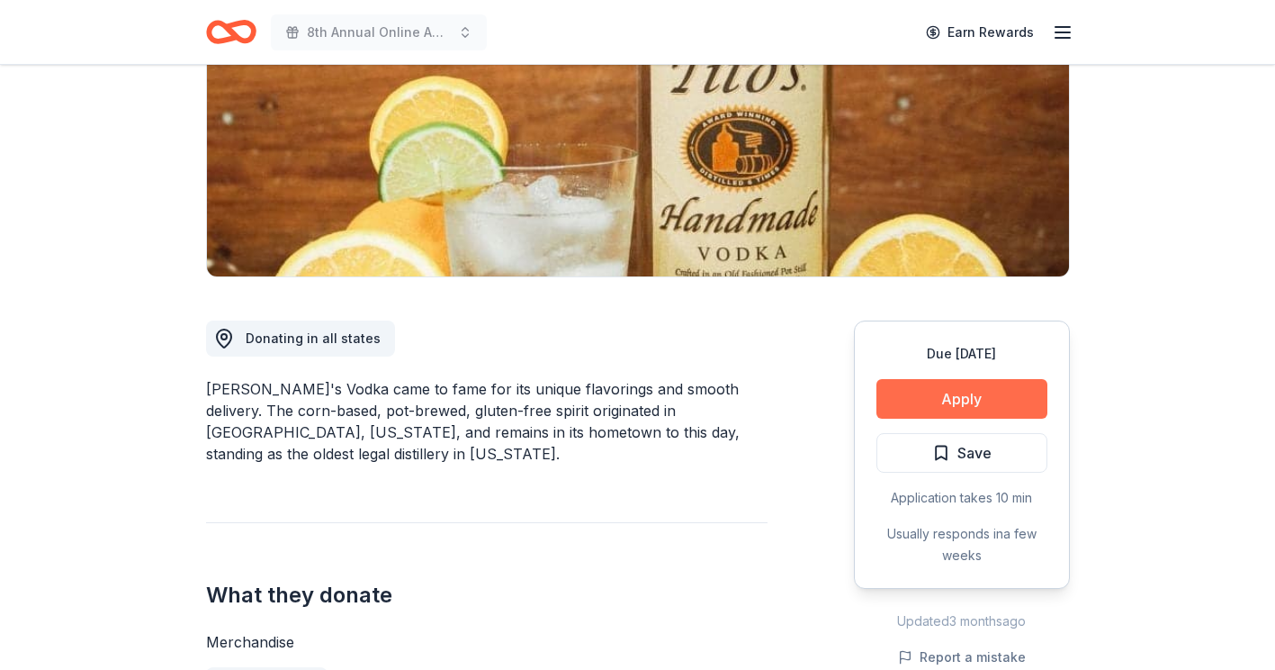
click at [983, 404] on button "Apply" at bounding box center [962, 399] width 171 height 40
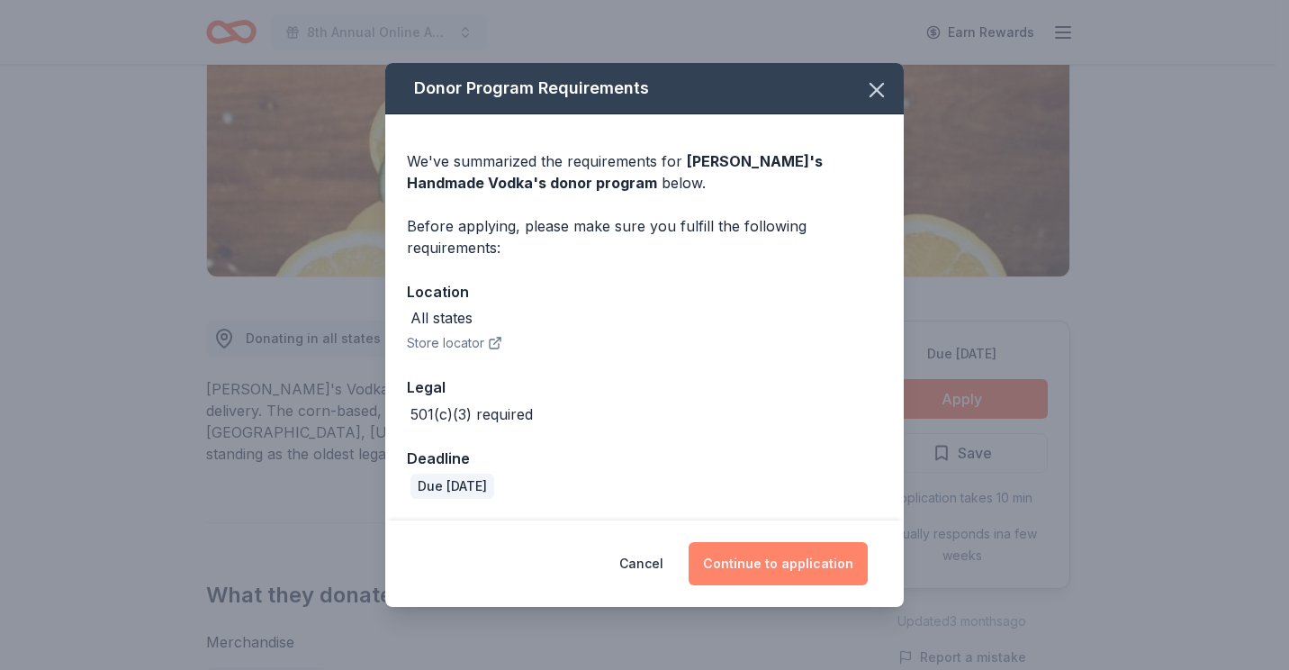
click at [778, 566] on button "Continue to application" at bounding box center [777, 563] width 179 height 43
